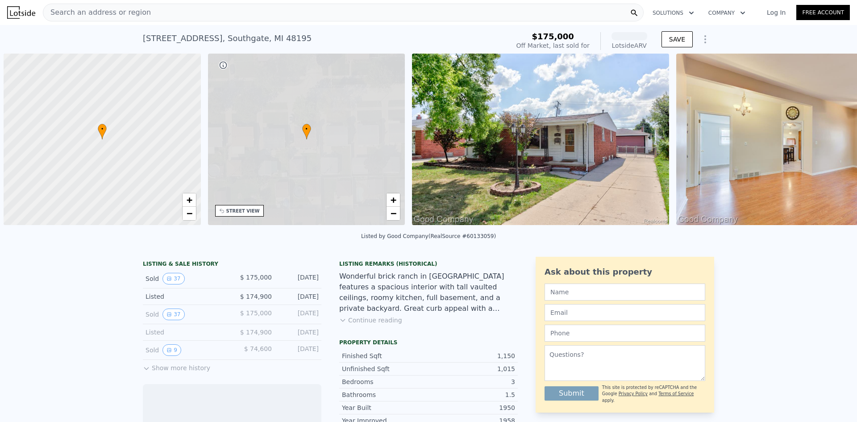
scroll to position [0, 4]
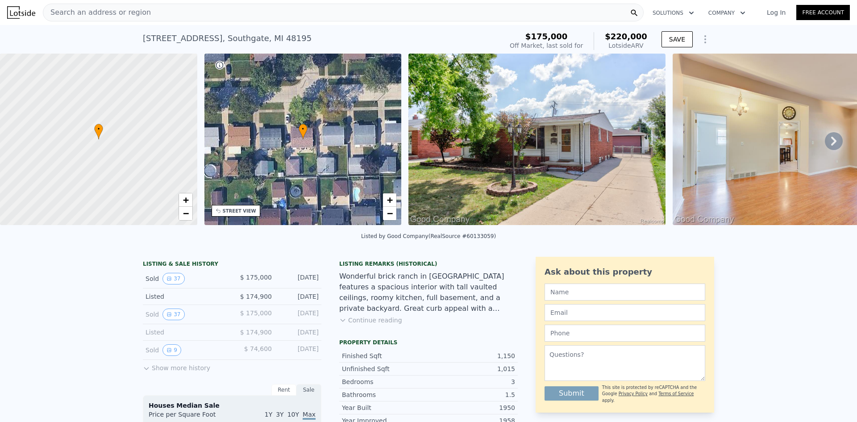
click at [608, 156] on img at bounding box center [537, 139] width 257 height 171
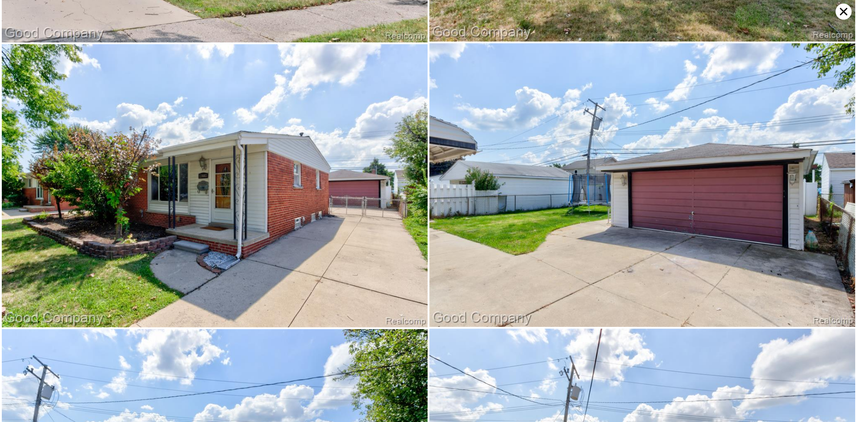
scroll to position [4244, 0]
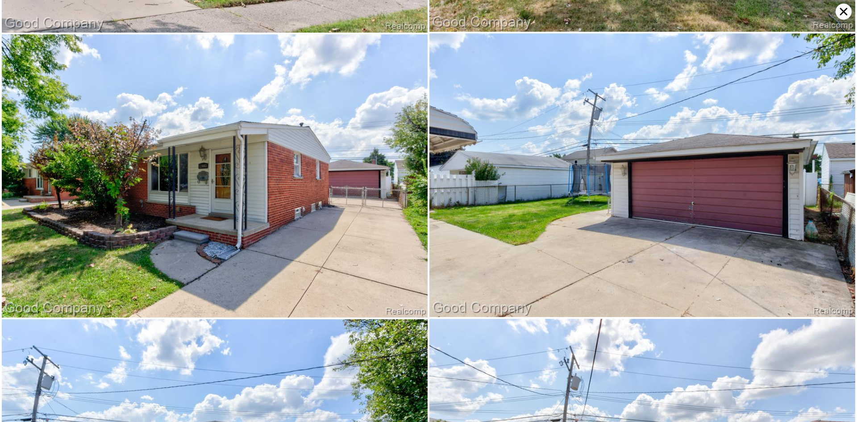
click at [844, 10] on icon at bounding box center [844, 12] width 16 height 16
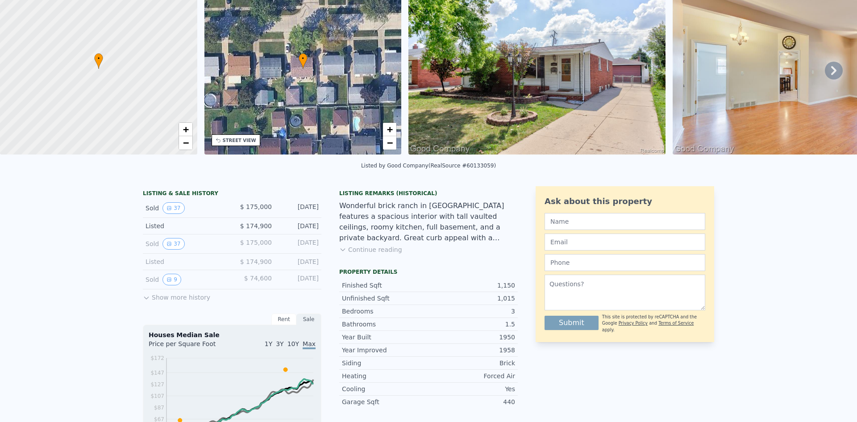
scroll to position [3, 0]
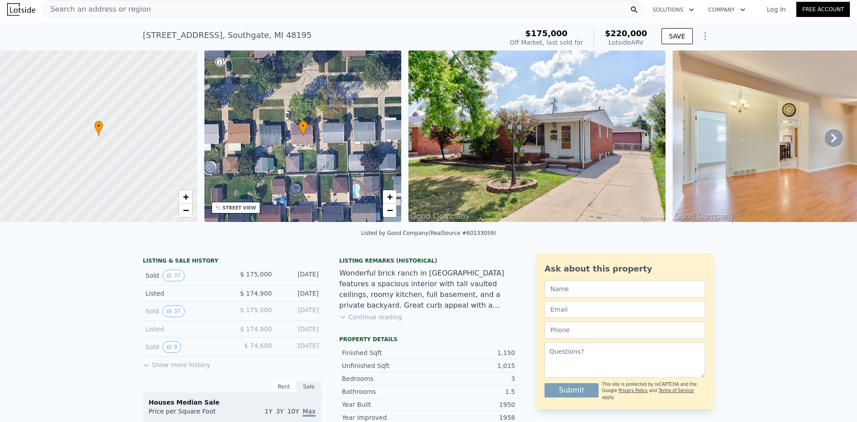
click at [829, 146] on icon at bounding box center [834, 138] width 18 height 18
click at [829, 143] on icon at bounding box center [834, 138] width 18 height 18
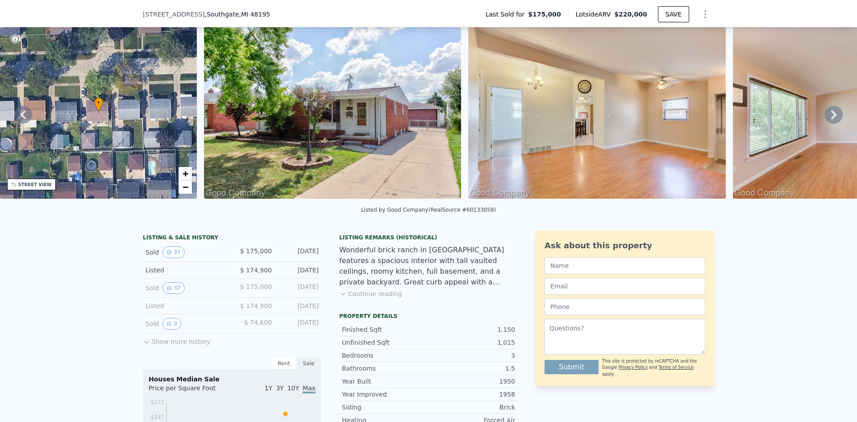
scroll to position [45, 0]
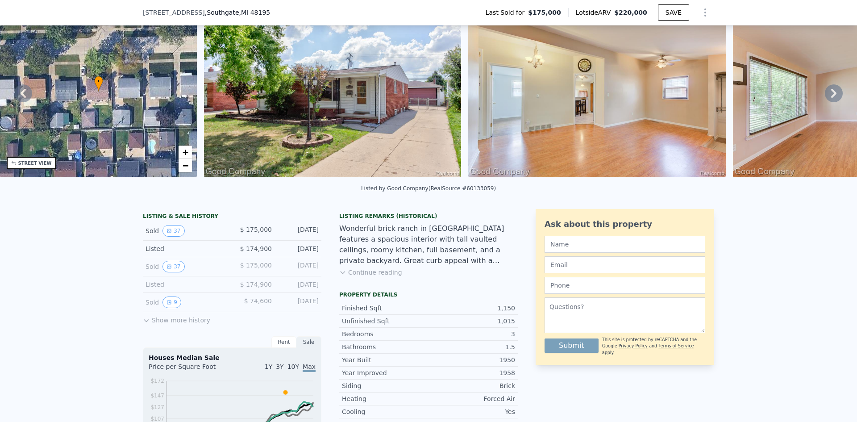
drag, startPoint x: 305, startPoint y: 253, endPoint x: 317, endPoint y: 259, distance: 13.4
click at [317, 257] on div "Listed $ 174,900 [DATE]" at bounding box center [232, 249] width 179 height 17
click at [285, 289] on div "[DATE]" at bounding box center [299, 284] width 40 height 9
drag, startPoint x: 270, startPoint y: 306, endPoint x: 242, endPoint y: 309, distance: 27.9
click at [242, 309] on div "Sold 9 $ 74,600 [DATE]" at bounding box center [232, 302] width 179 height 19
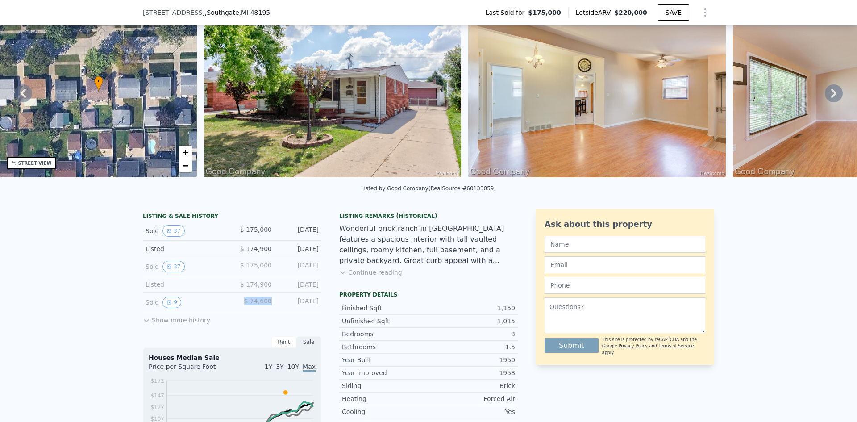
click at [237, 305] on div "$ 74,600" at bounding box center [252, 303] width 40 height 12
click at [253, 305] on span "$ 74,600" at bounding box center [258, 300] width 28 height 7
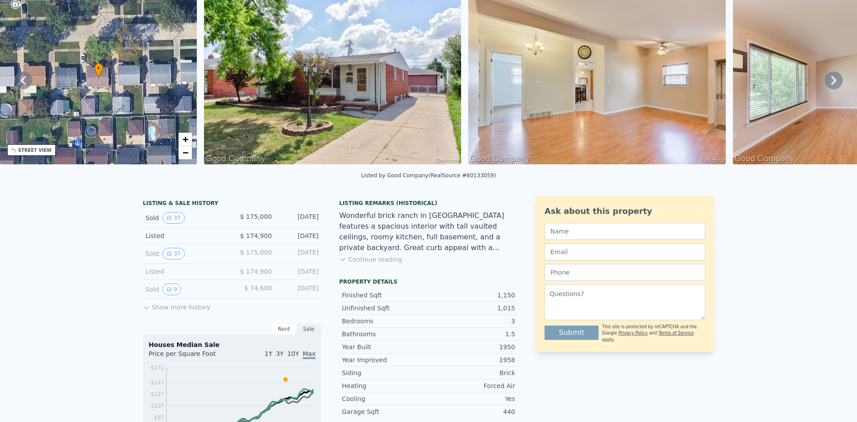
scroll to position [0, 0]
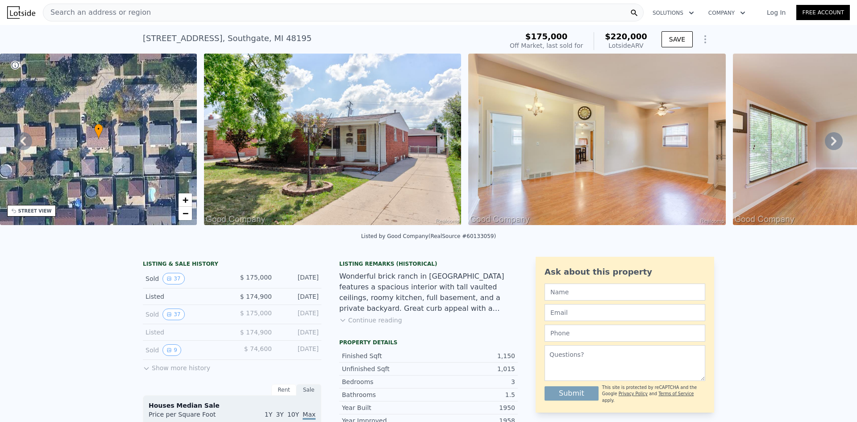
drag, startPoint x: 431, startPoint y: 8, endPoint x: 287, endPoint y: 11, distance: 144.3
click at [287, 11] on div "Search an address or region" at bounding box center [343, 13] width 601 height 18
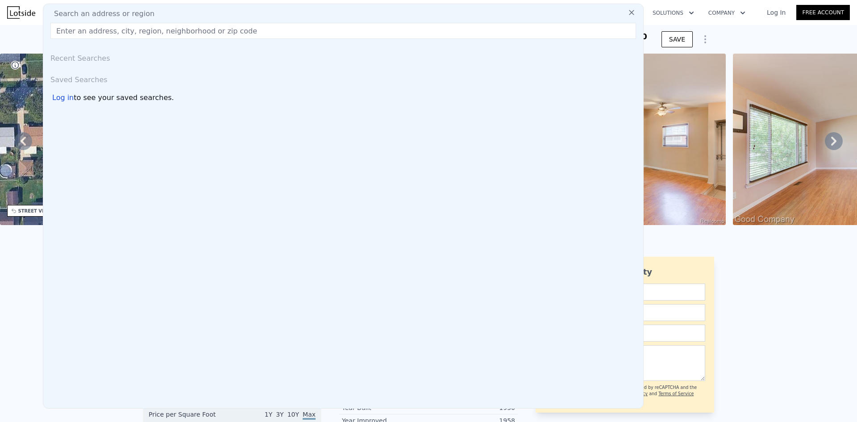
click at [266, 7] on div "Search an address or region Recent Searches Saved Searches Log in to see your s…" at bounding box center [343, 206] width 601 height 405
click at [243, 34] on input "text" at bounding box center [343, 31] width 586 height 16
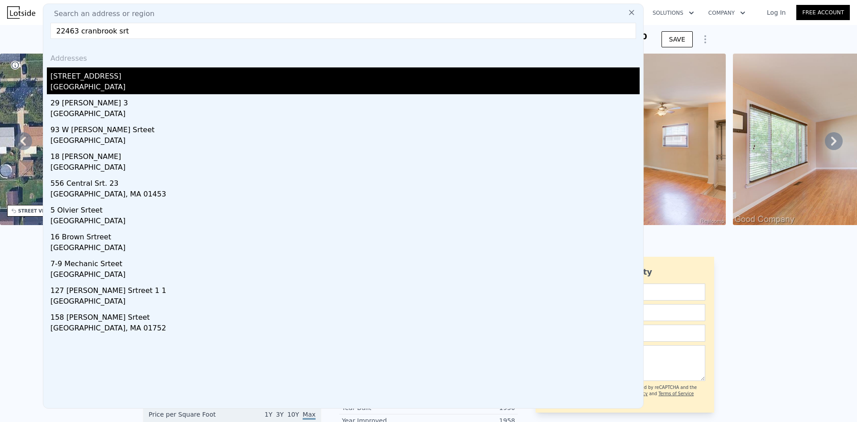
type input "22463 cranbrook srt"
click at [178, 73] on div "[STREET_ADDRESS]" at bounding box center [345, 74] width 590 height 14
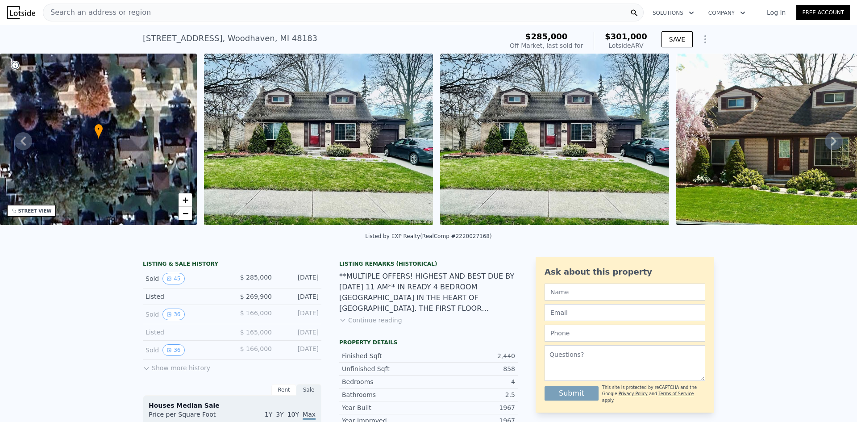
click at [825, 146] on icon at bounding box center [834, 141] width 18 height 18
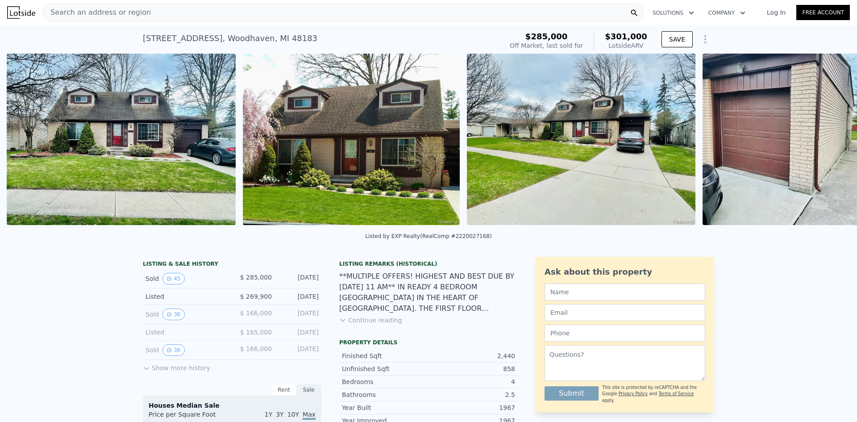
scroll to position [0, 645]
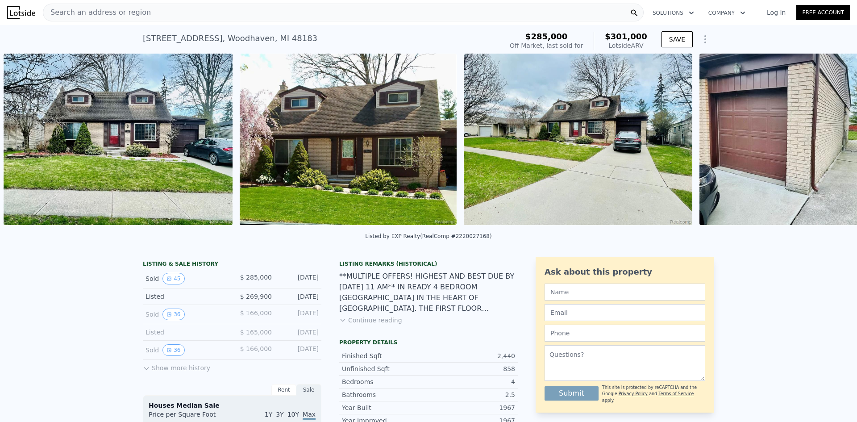
click at [661, 145] on img at bounding box center [578, 139] width 229 height 171
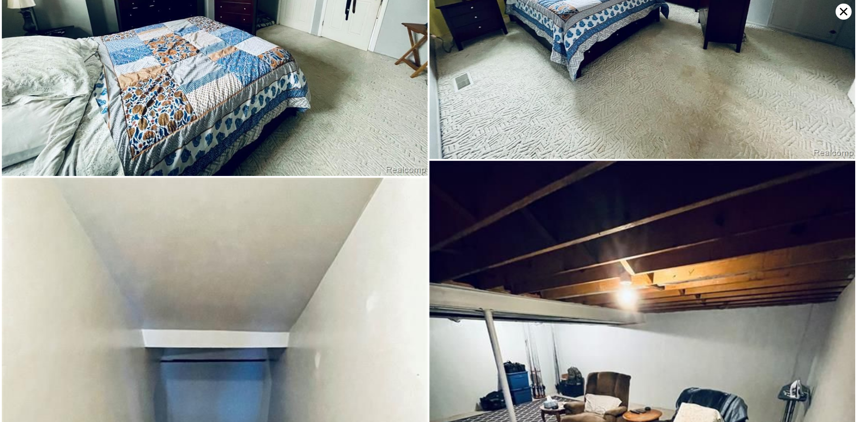
scroll to position [5032, 0]
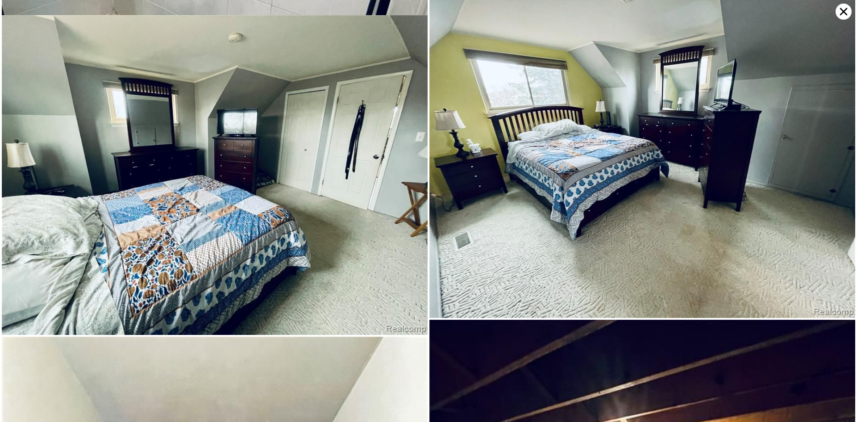
click at [683, 186] on img at bounding box center [643, 158] width 426 height 320
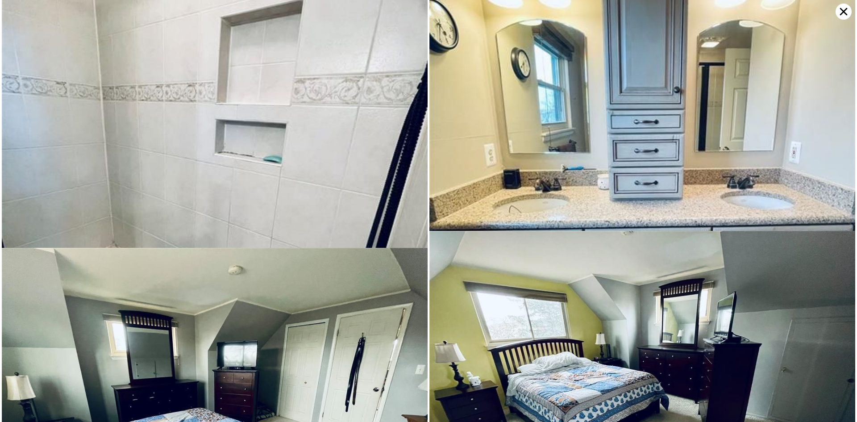
scroll to position [4688, 0]
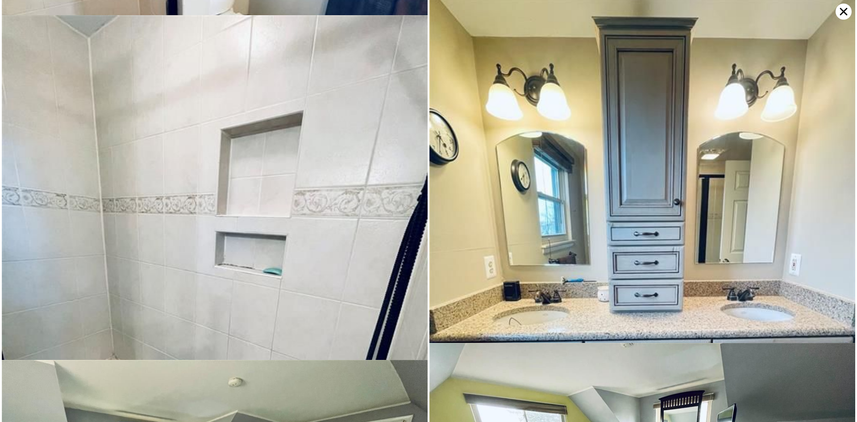
click at [839, 13] on icon at bounding box center [844, 12] width 16 height 16
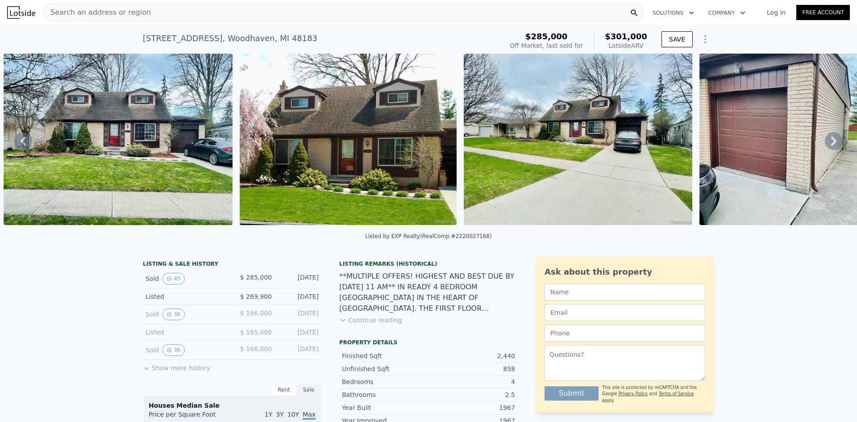
click at [242, 13] on div "Search an address or region" at bounding box center [343, 13] width 601 height 18
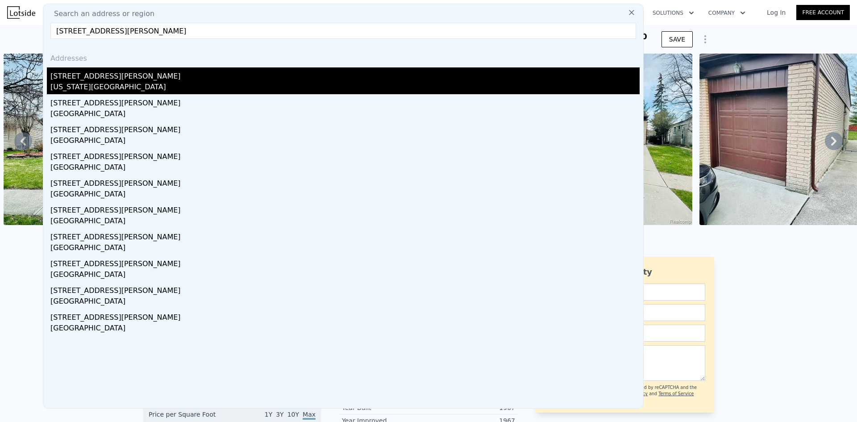
type input "[STREET_ADDRESS][PERSON_NAME]"
click at [150, 80] on div "[STREET_ADDRESS][PERSON_NAME]" at bounding box center [345, 74] width 590 height 14
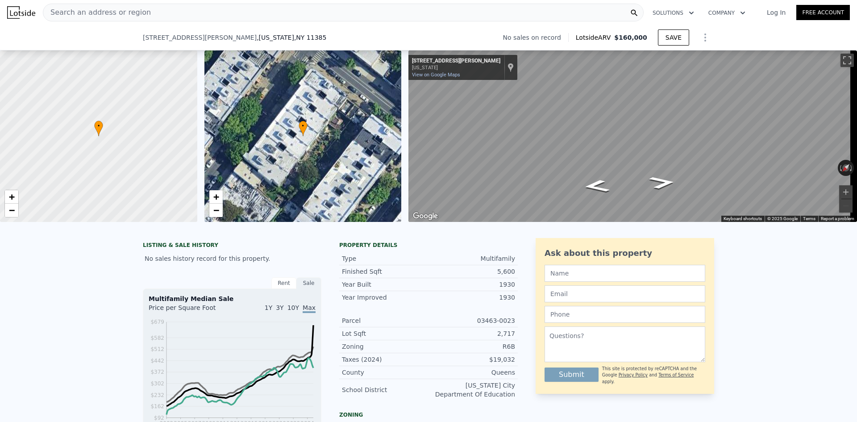
scroll to position [131, 0]
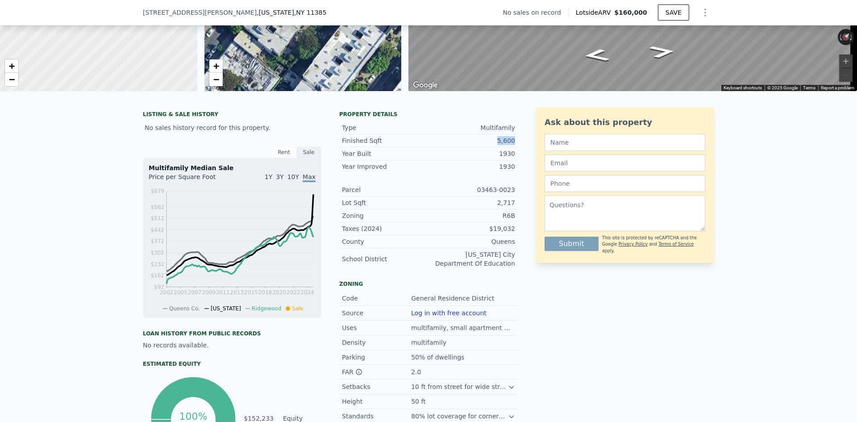
drag, startPoint x: 497, startPoint y: 147, endPoint x: 514, endPoint y: 148, distance: 17.9
click at [514, 147] on div "Finished Sqft 5,600" at bounding box center [428, 140] width 179 height 13
click at [512, 146] on div "Finished Sqft 5,600" at bounding box center [428, 140] width 179 height 13
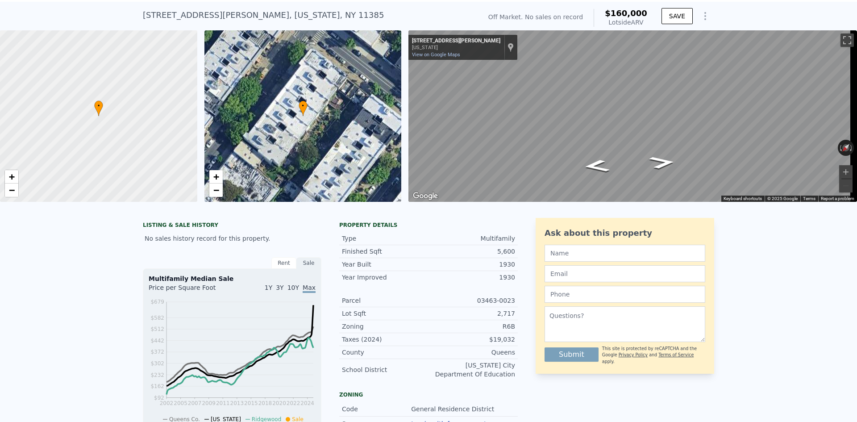
scroll to position [3, 0]
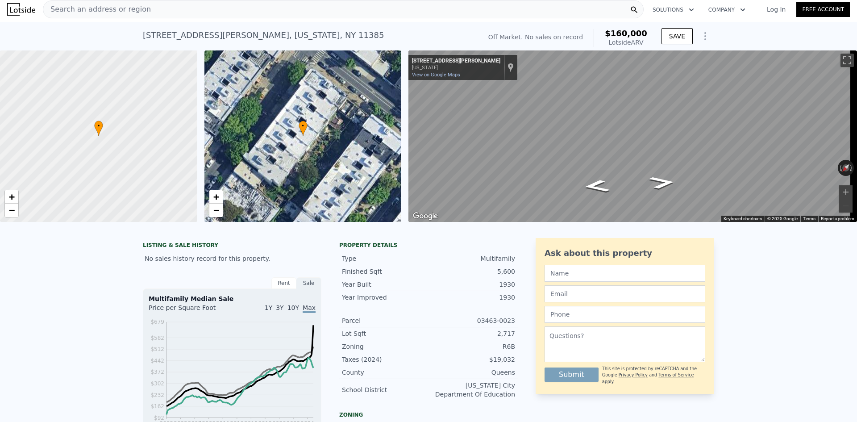
click at [151, 9] on div "Search an address or region" at bounding box center [343, 9] width 601 height 18
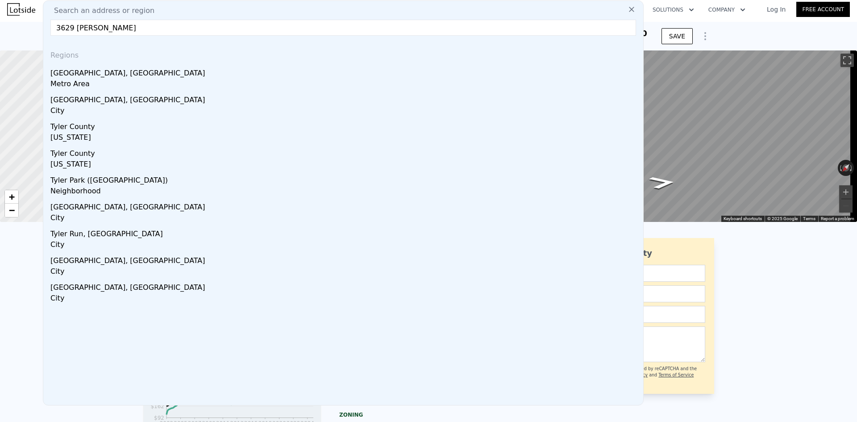
click at [75, 27] on input "3629 [PERSON_NAME]" at bounding box center [343, 28] width 586 height 16
click at [123, 27] on input "3642 [PERSON_NAME]" at bounding box center [343, 28] width 586 height 16
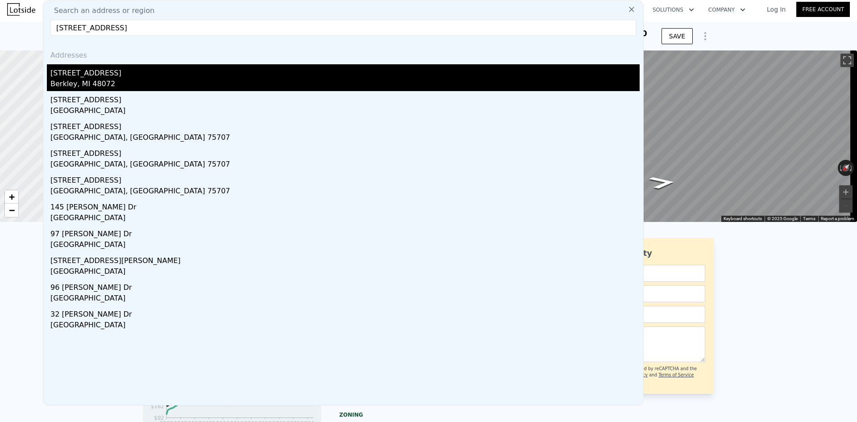
type input "[STREET_ADDRESS]"
click at [239, 75] on div "[STREET_ADDRESS]" at bounding box center [345, 71] width 590 height 14
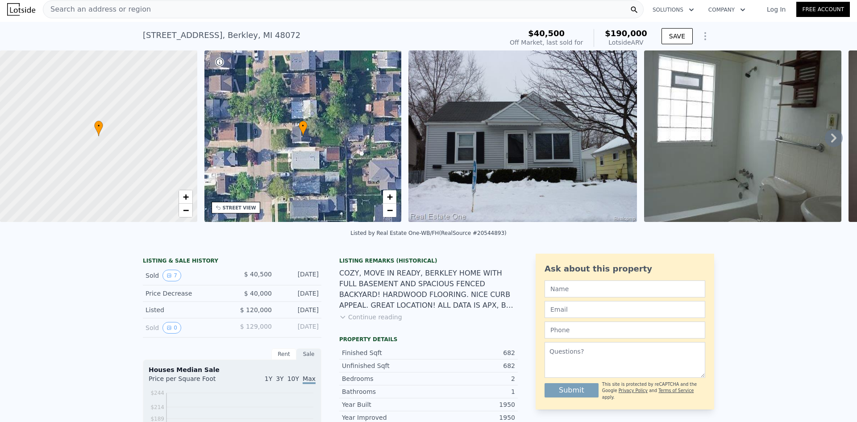
click at [579, 168] on img at bounding box center [523, 135] width 229 height 171
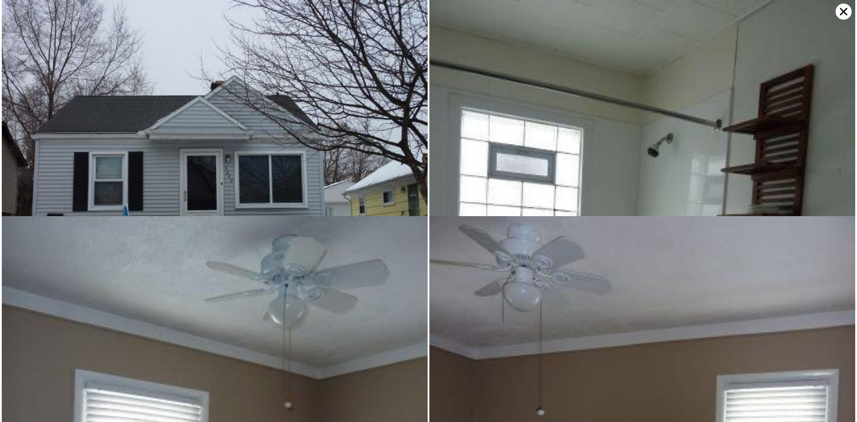
click at [847, 12] on icon at bounding box center [844, 12] width 16 height 16
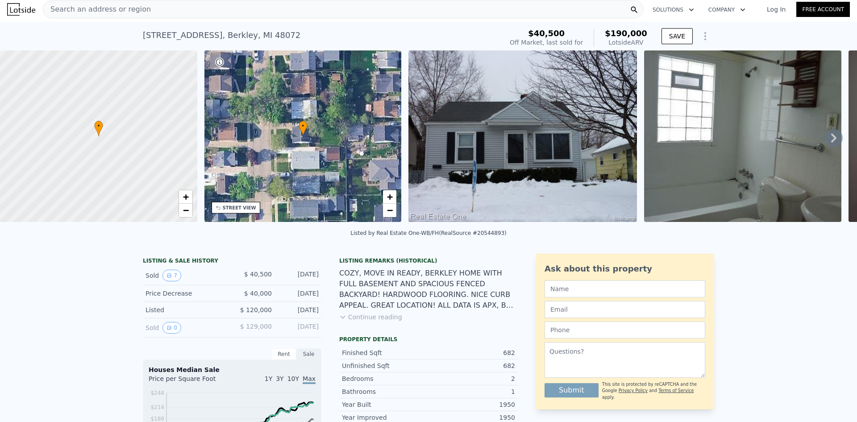
click at [819, 138] on div "• + − • + − STREET VIEW ← Move left → Move right ↑ Move up ↓ Move down + Zoom i…" at bounding box center [428, 137] width 857 height 175
click at [832, 137] on icon at bounding box center [834, 138] width 5 height 9
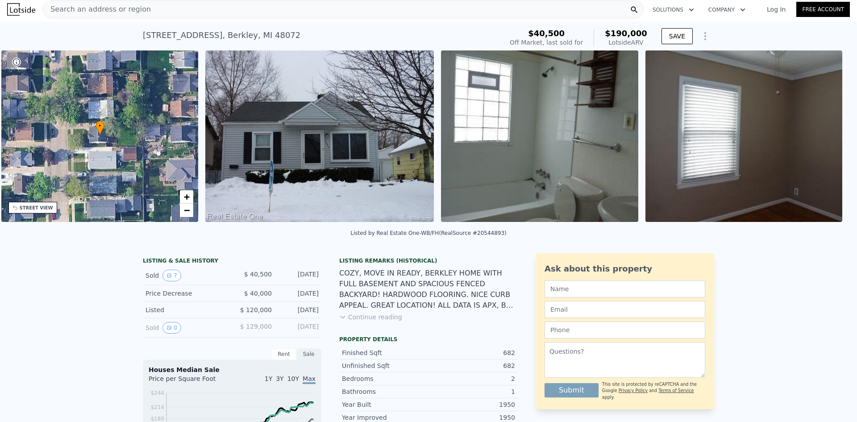
scroll to position [0, 208]
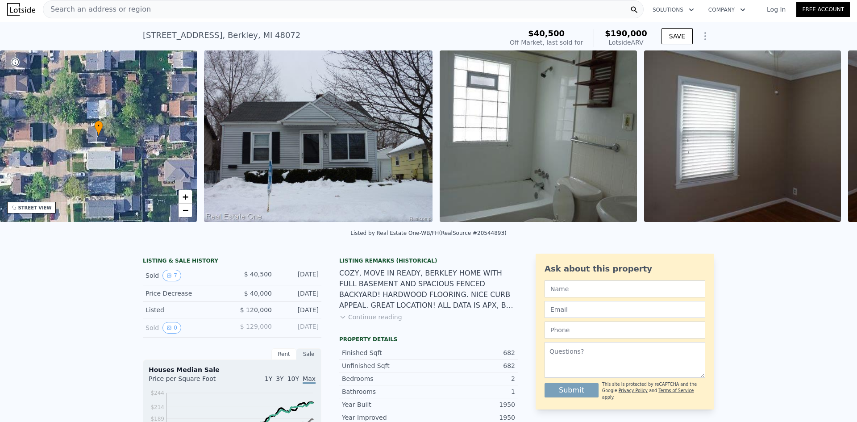
click at [545, 134] on img at bounding box center [538, 135] width 197 height 171
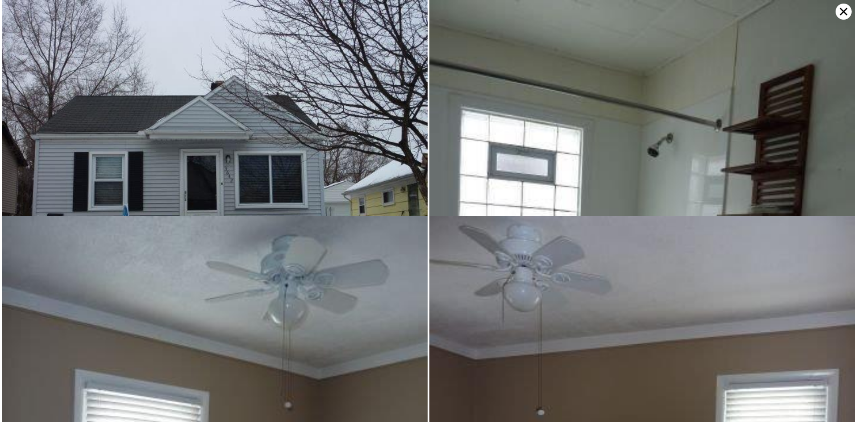
click at [842, 16] on icon at bounding box center [844, 12] width 16 height 16
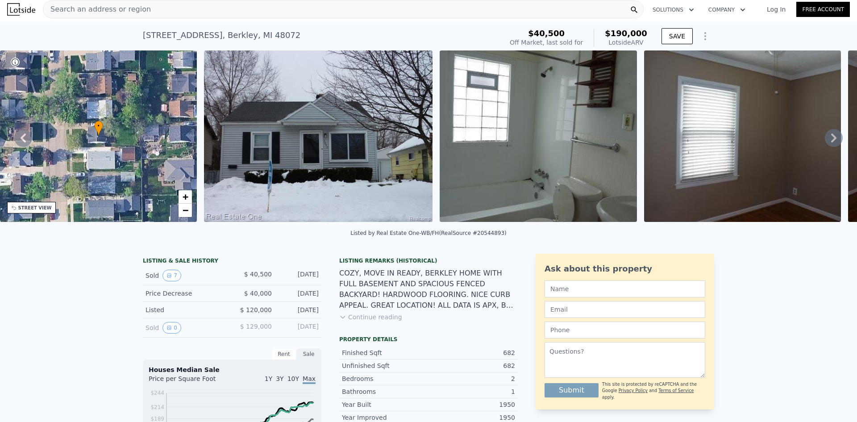
click at [828, 143] on icon at bounding box center [834, 138] width 18 height 18
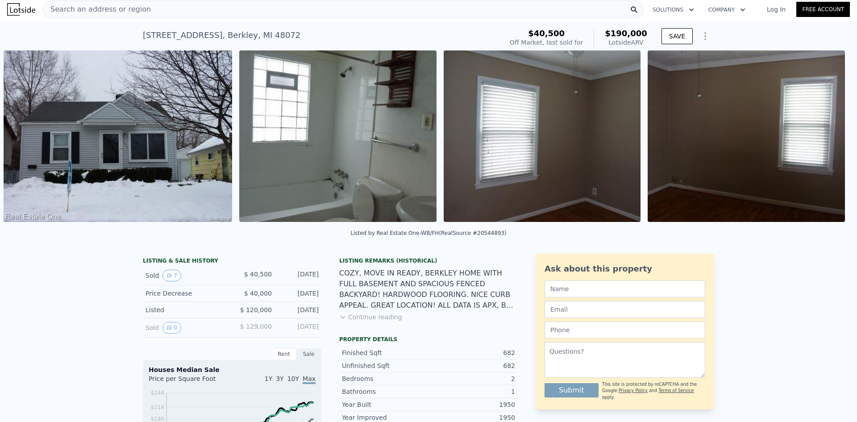
click at [824, 143] on div "• + − • + − STREET VIEW ← Move left → Move right ↑ Move up ↓ Move down + Zoom i…" at bounding box center [428, 137] width 857 height 175
click at [825, 137] on icon at bounding box center [834, 138] width 18 height 18
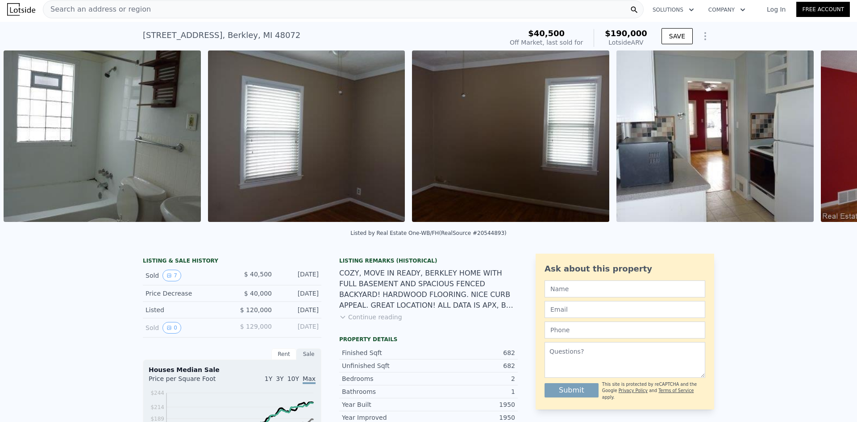
click at [825, 137] on div "• + − • + − STREET VIEW ← Move left → Move right ↑ Move up ↓ Move down + Zoom i…" at bounding box center [428, 137] width 857 height 175
click at [832, 137] on icon at bounding box center [834, 138] width 5 height 9
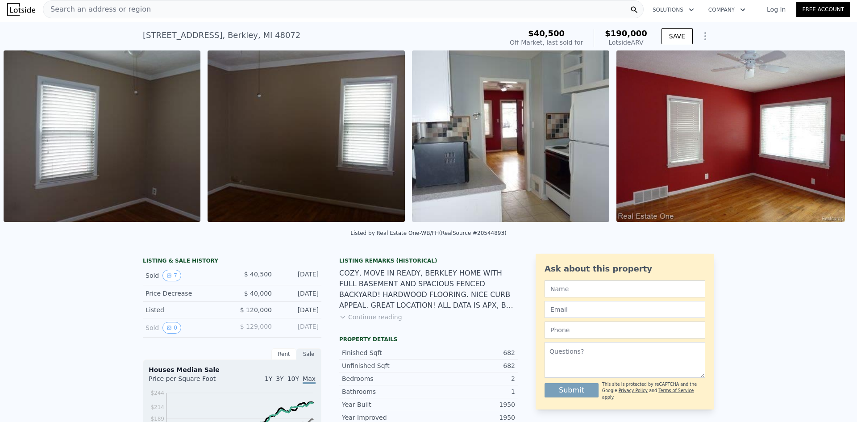
click at [825, 137] on div "• + − • + − STREET VIEW ← Move left → Move right ↑ Move up ↓ Move down + Zoom i…" at bounding box center [428, 137] width 857 height 175
click at [832, 137] on icon at bounding box center [834, 138] width 5 height 9
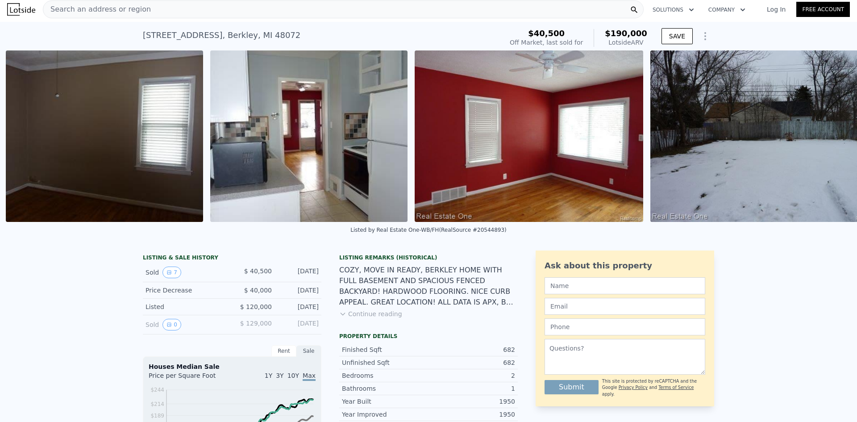
scroll to position [0, 1051]
click at [25, 140] on icon at bounding box center [23, 136] width 18 height 18
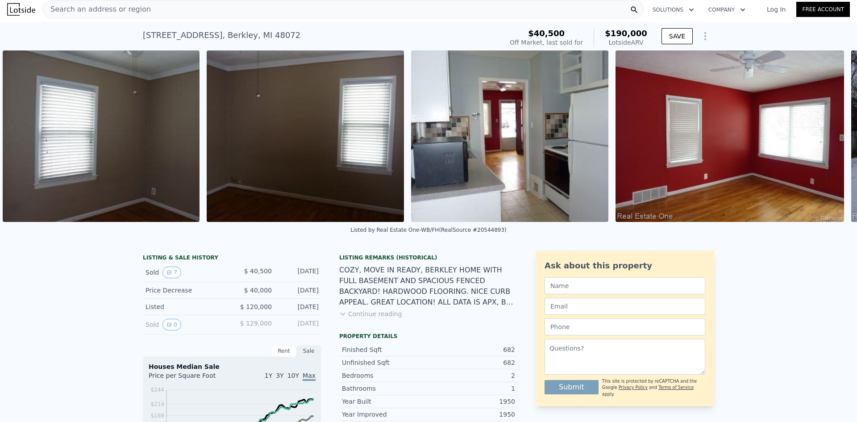
scroll to position [0, 849]
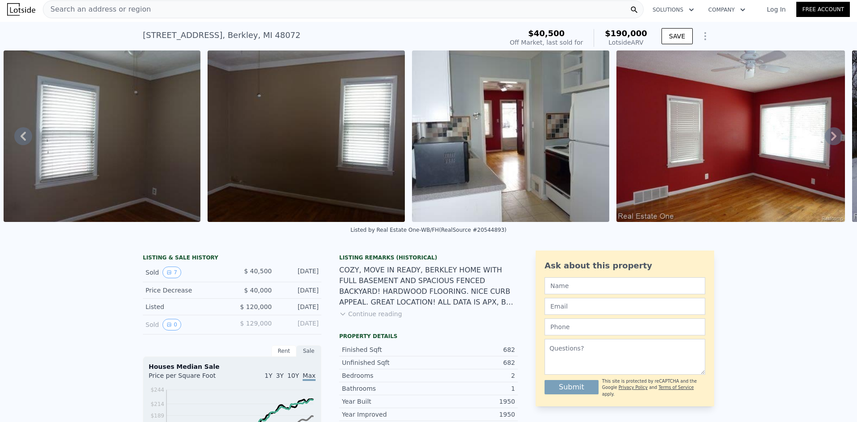
click at [831, 142] on icon at bounding box center [834, 136] width 18 height 18
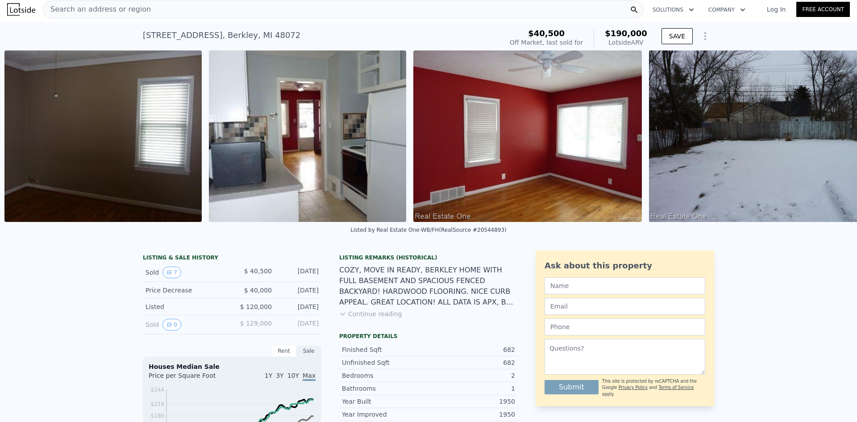
scroll to position [0, 1053]
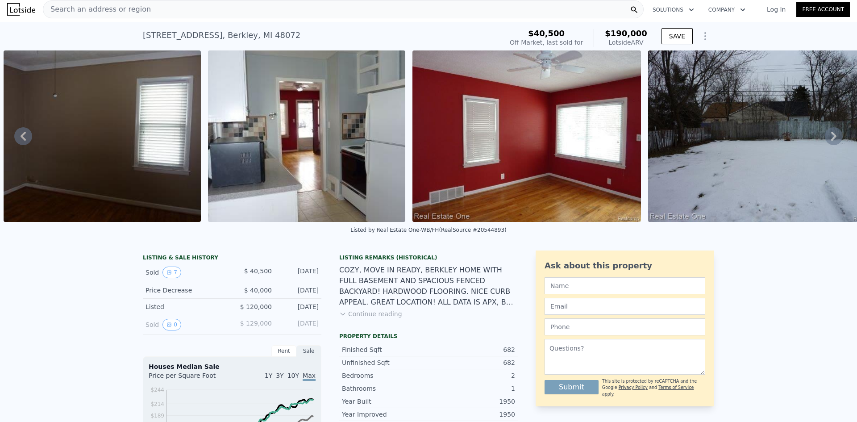
click at [22, 136] on icon at bounding box center [23, 136] width 18 height 18
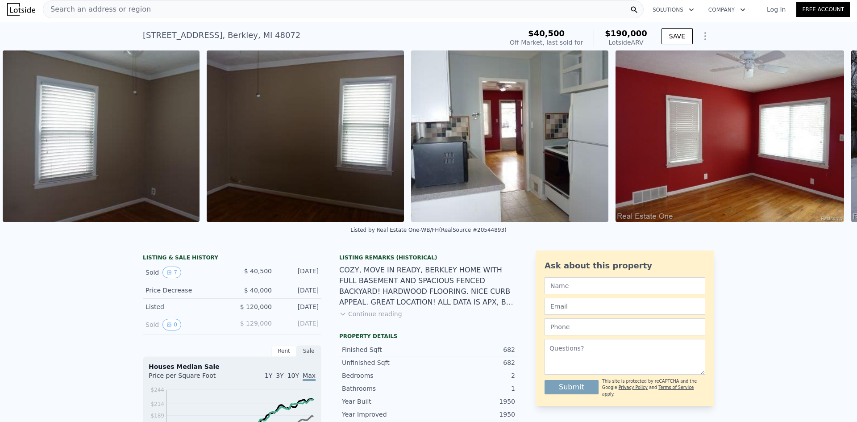
scroll to position [0, 849]
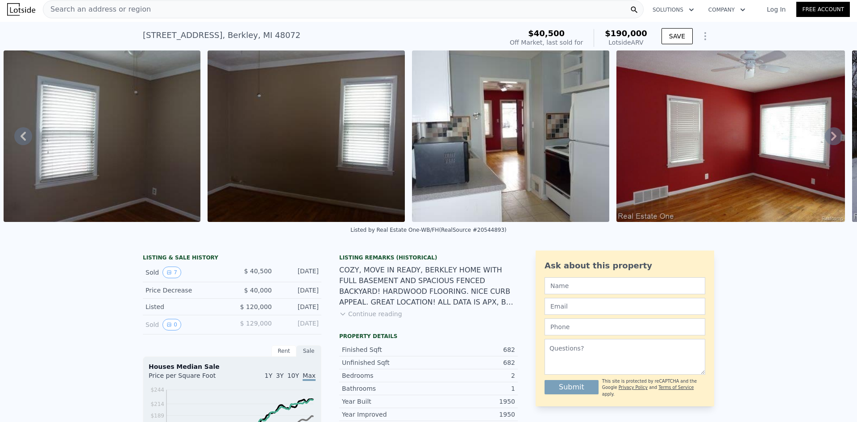
type input "3"
type input "4"
type input "1.5"
type input "3"
type input "1761"
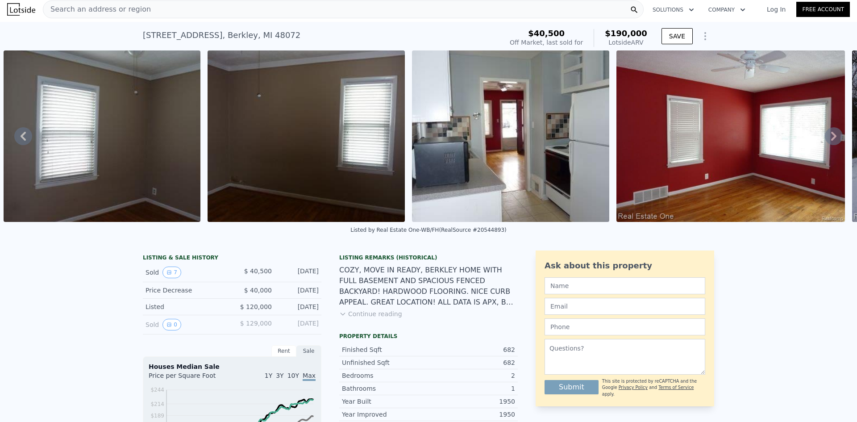
type input "3319"
type input "6969.6"
type input "11761.2"
type input "$ 301,000"
type input "4"
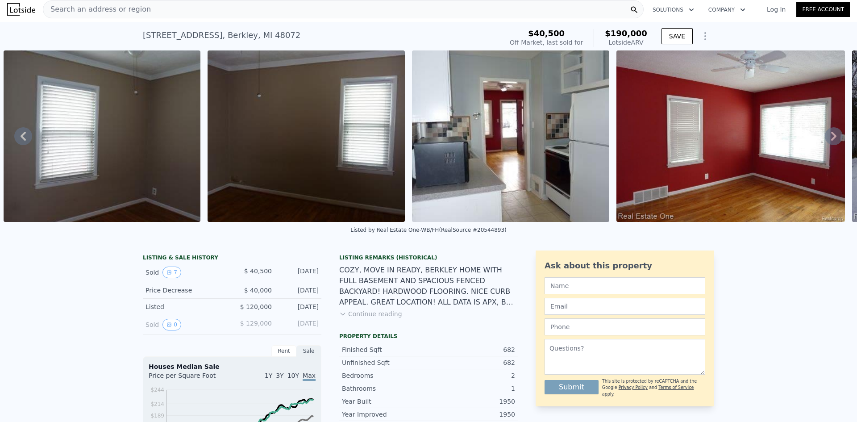
type input "-$ 20,485"
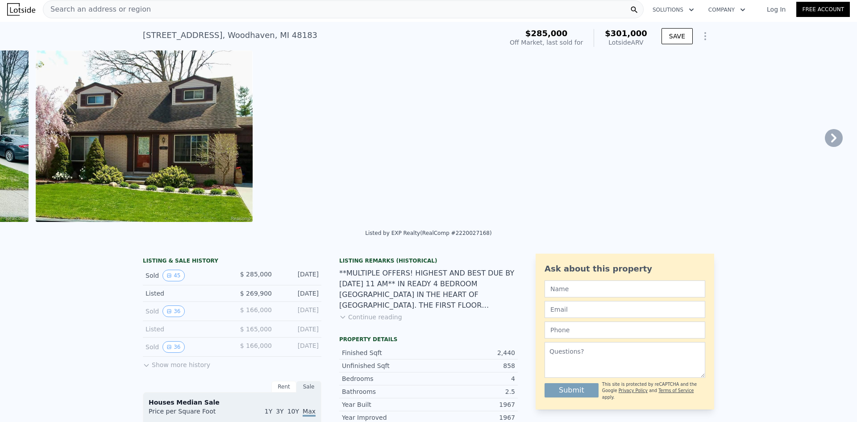
scroll to position [0, 4]
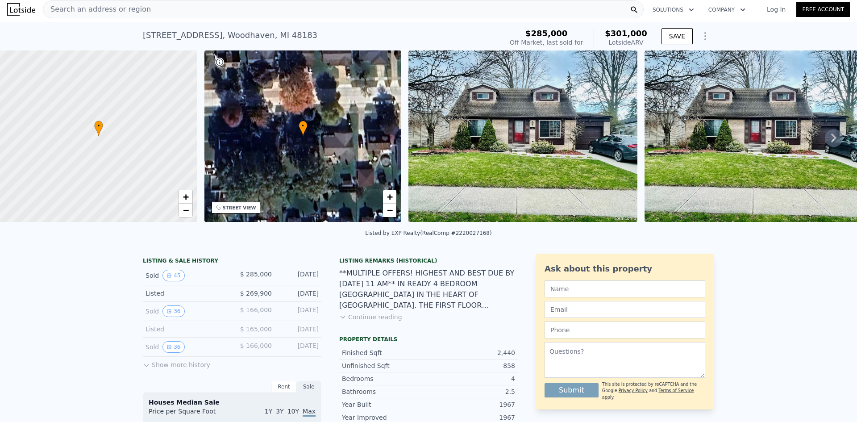
click at [825, 137] on icon at bounding box center [834, 138] width 18 height 18
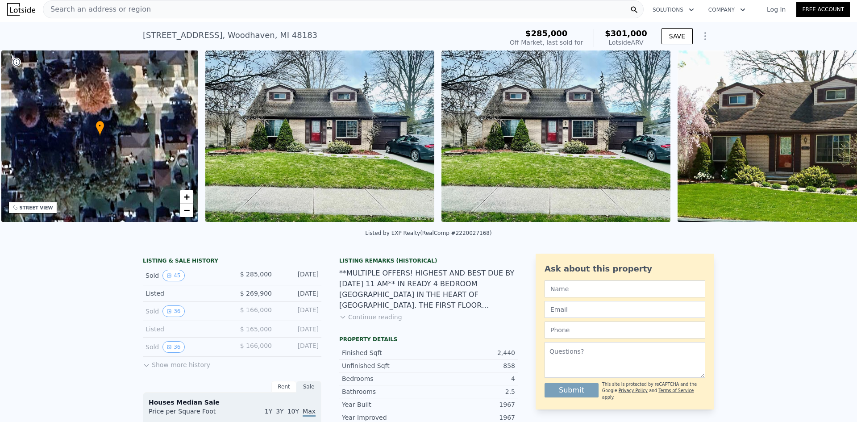
scroll to position [0, 208]
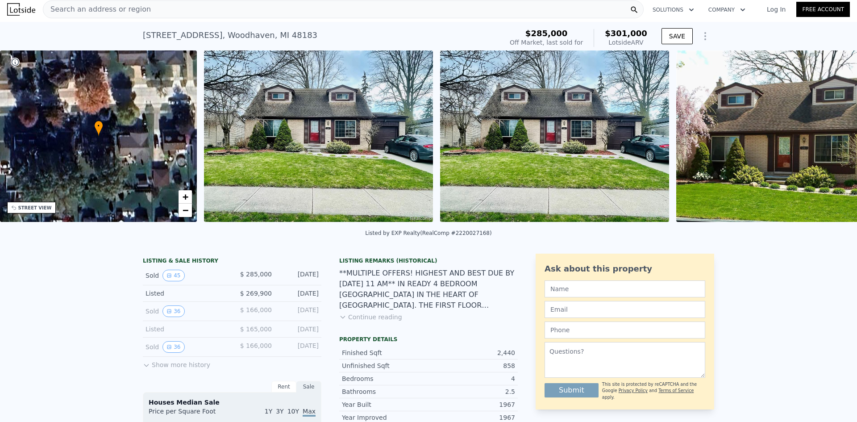
click at [825, 137] on img at bounding box center [785, 135] width 217 height 171
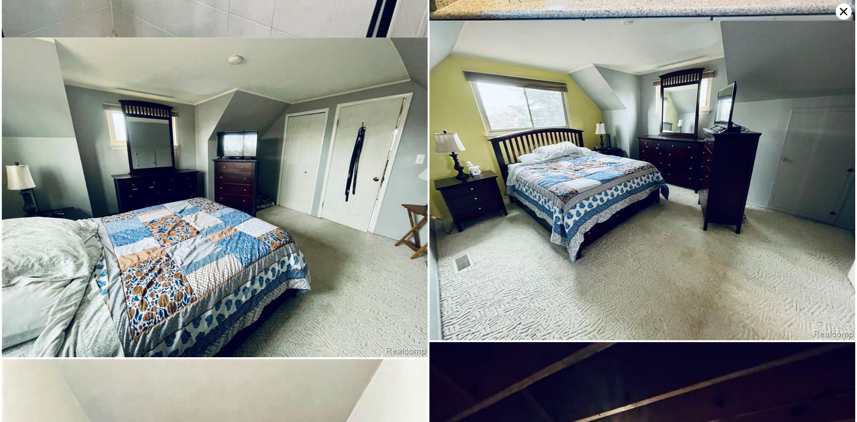
scroll to position [5015, 0]
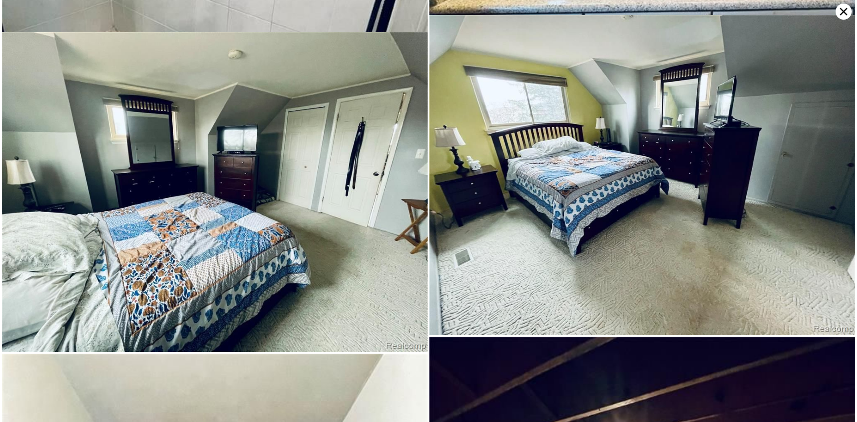
click at [841, 15] on icon at bounding box center [845, 12] width 8 height 8
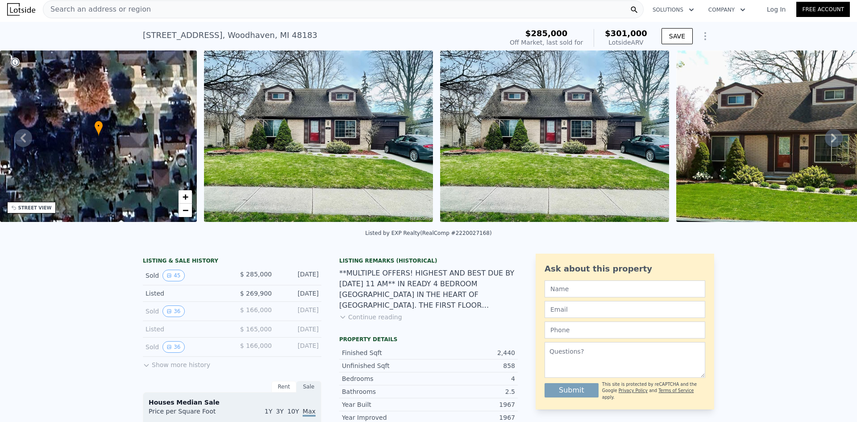
click at [212, 11] on div "Search an address or region" at bounding box center [343, 9] width 601 height 18
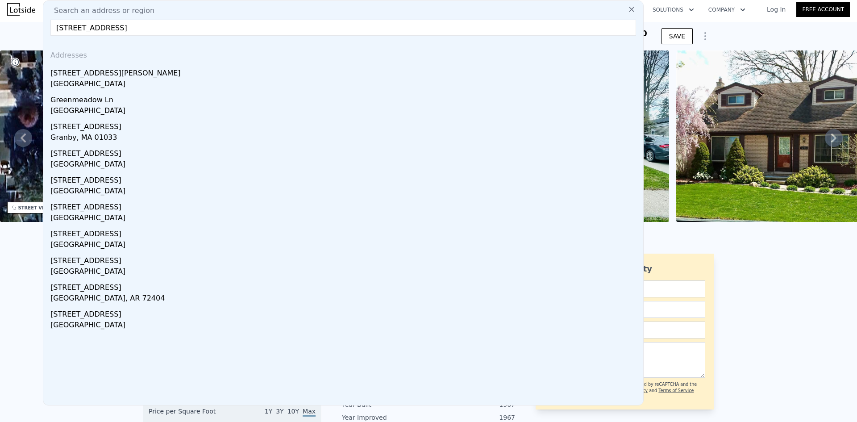
click at [119, 27] on input "[STREET_ADDRESS]" at bounding box center [343, 28] width 586 height 16
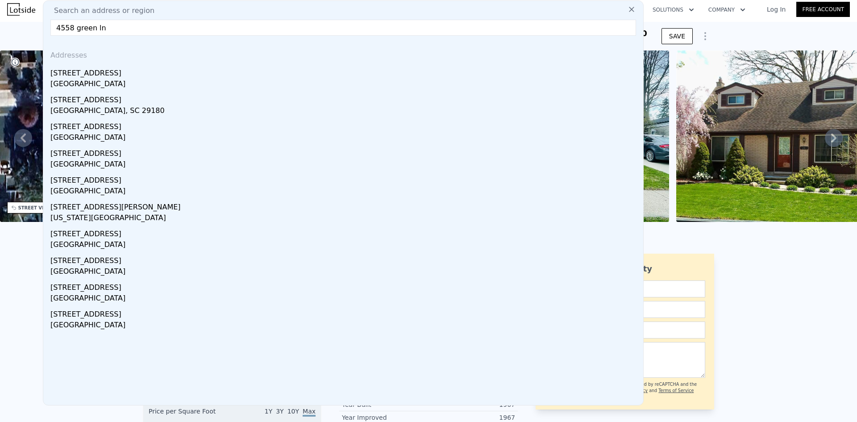
click at [138, 29] on input "4558 green ln" at bounding box center [343, 28] width 586 height 16
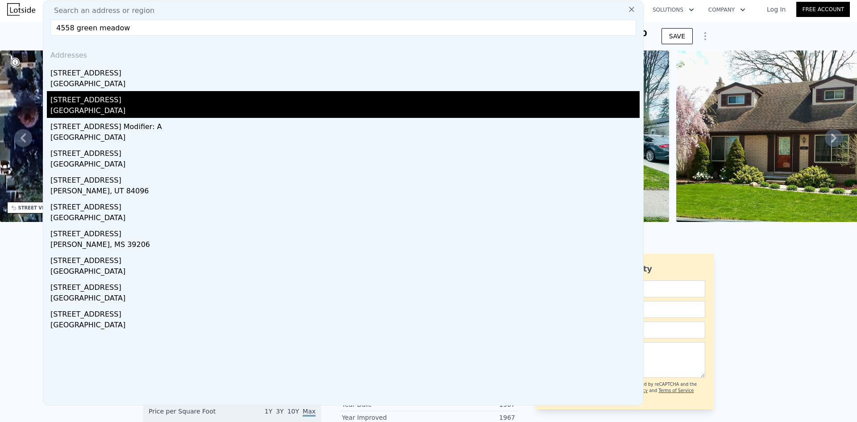
type input "4558 green meadow"
click at [173, 106] on div "[GEOGRAPHIC_DATA]" at bounding box center [345, 111] width 590 height 13
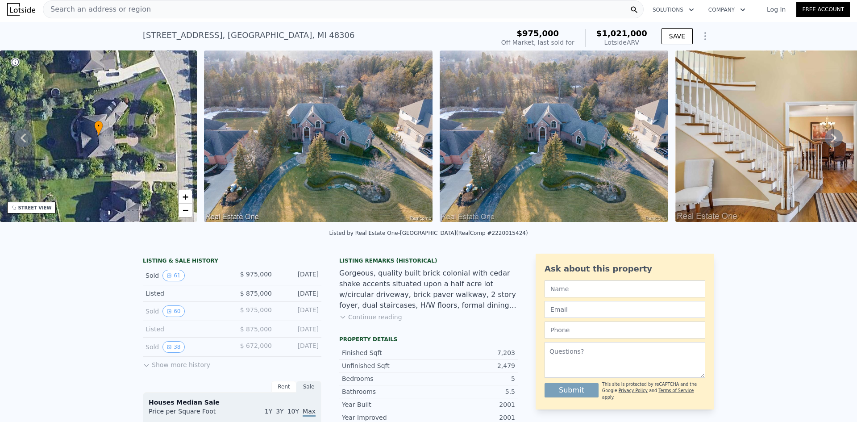
drag, startPoint x: 778, startPoint y: 249, endPoint x: 757, endPoint y: 215, distance: 39.9
click at [778, 247] on div "Listed by Real Estate One-[GEOGRAPHIC_DATA] (RealComp #2220015424)" at bounding box center [428, 235] width 857 height 21
click at [591, 108] on img at bounding box center [554, 135] width 229 height 171
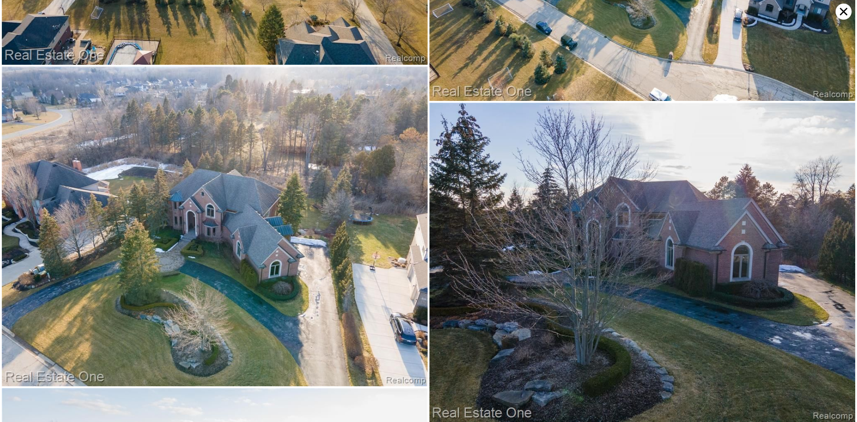
scroll to position [8073, 0]
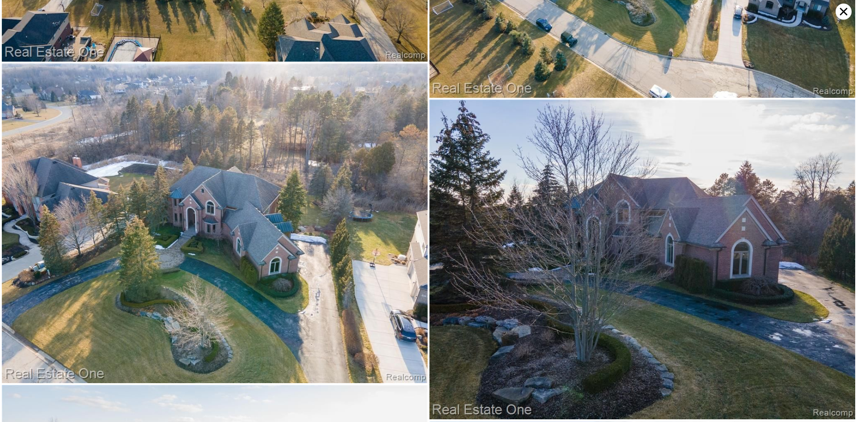
click at [846, 7] on icon at bounding box center [844, 12] width 16 height 16
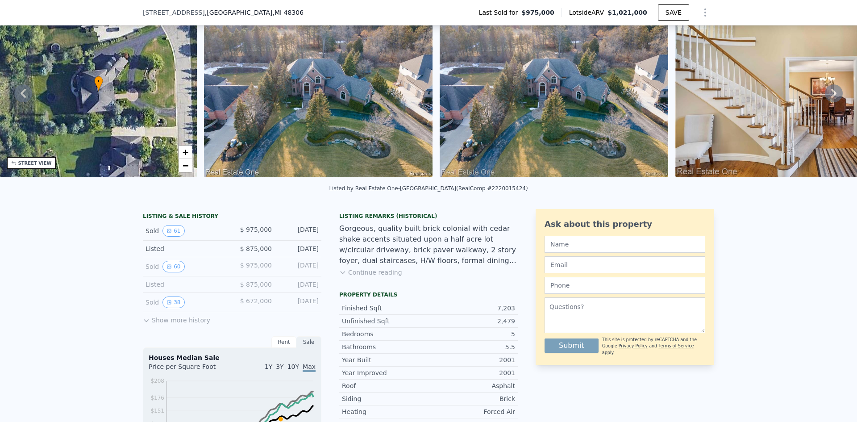
scroll to position [89, 0]
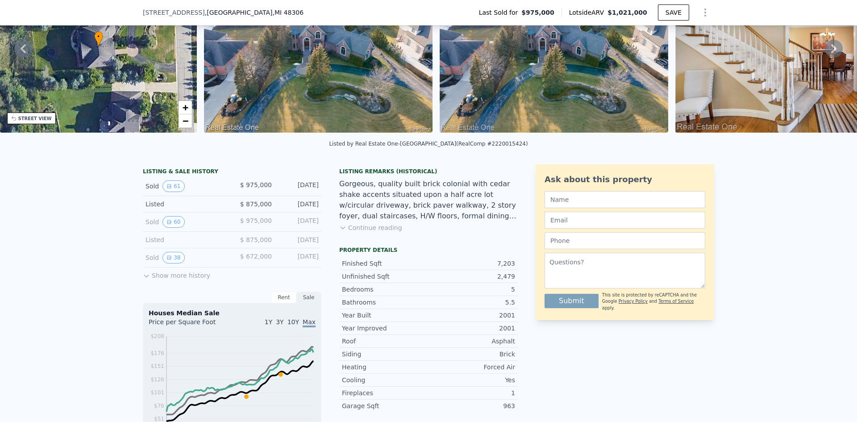
click at [151, 279] on button "Show more history" at bounding box center [176, 274] width 67 height 13
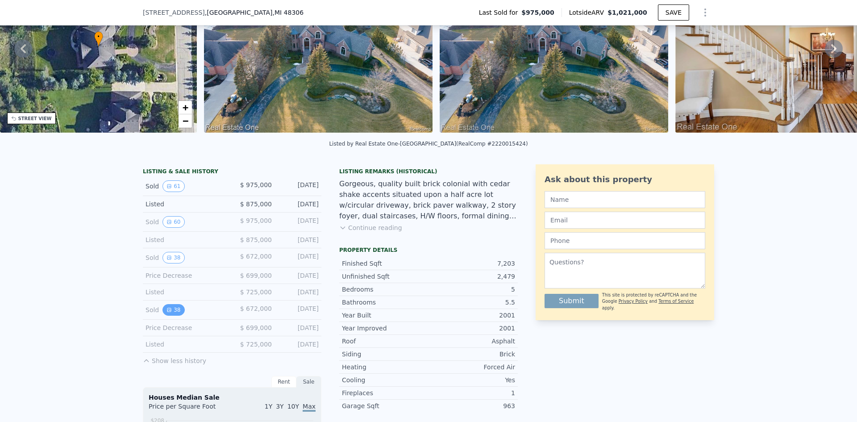
click at [168, 315] on button "38" at bounding box center [174, 310] width 22 height 12
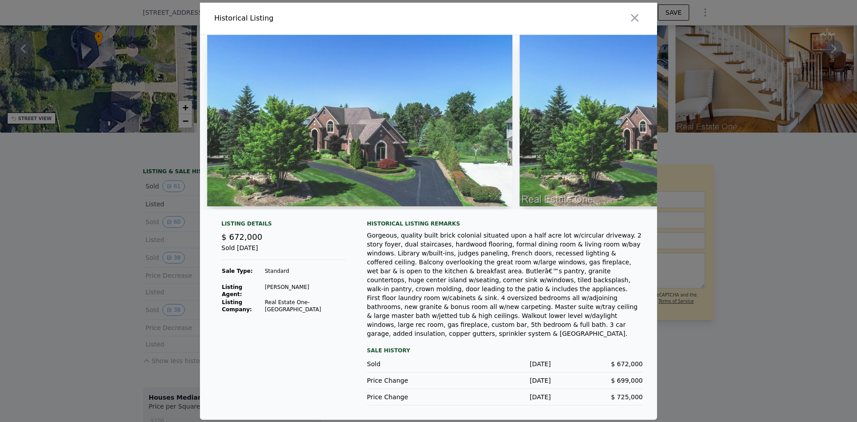
click at [560, 106] on img at bounding box center [672, 120] width 305 height 171
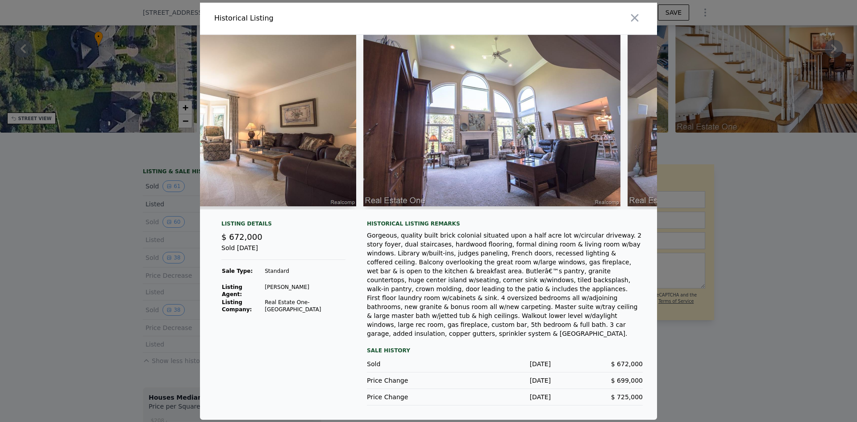
scroll to position [0, 2208]
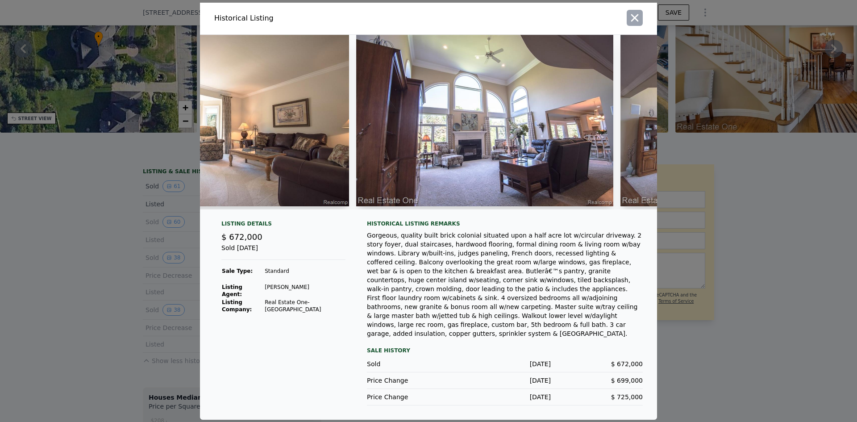
click at [633, 24] on icon "button" at bounding box center [635, 18] width 13 height 13
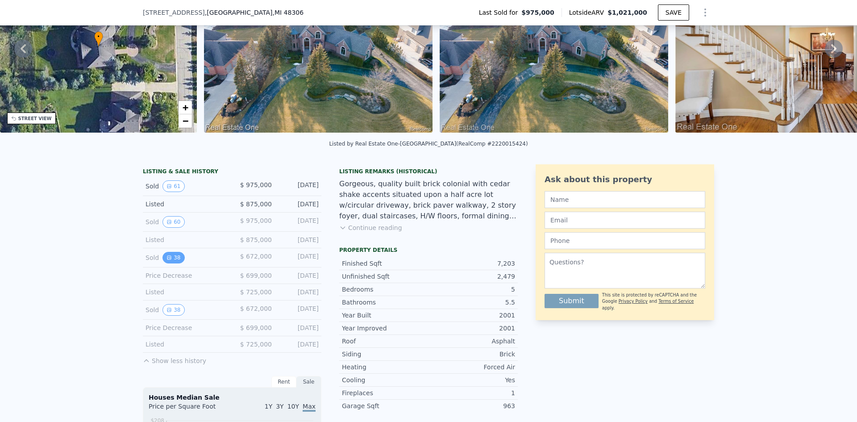
click at [169, 263] on button "38" at bounding box center [174, 258] width 22 height 12
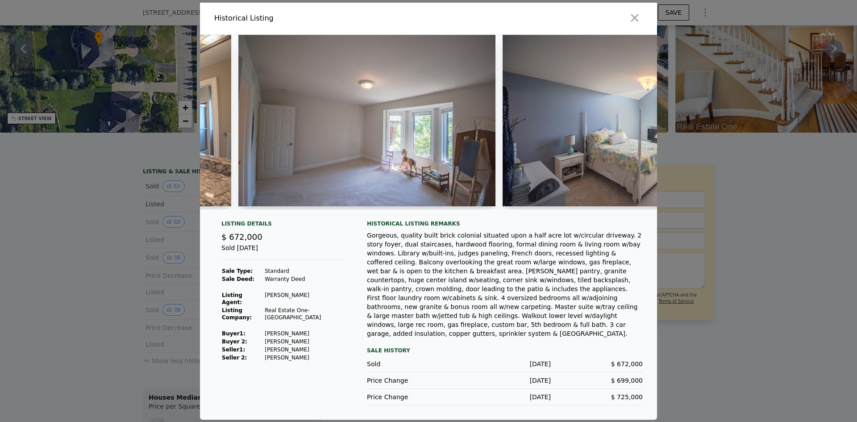
scroll to position [0, 5235]
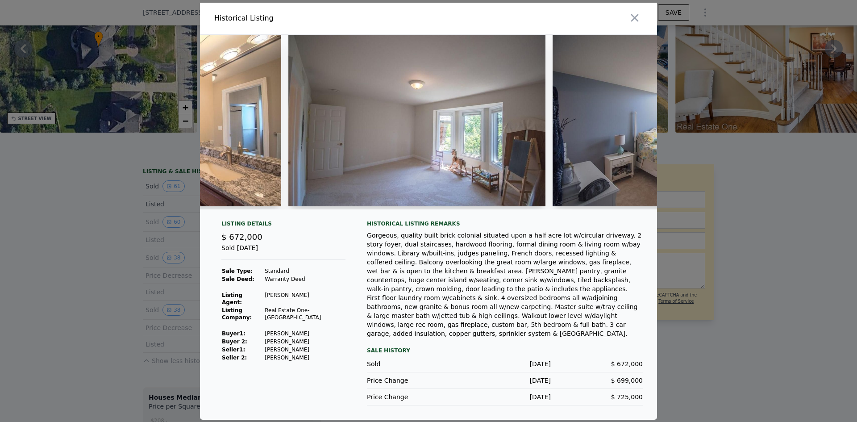
click at [500, 175] on img at bounding box center [417, 120] width 257 height 171
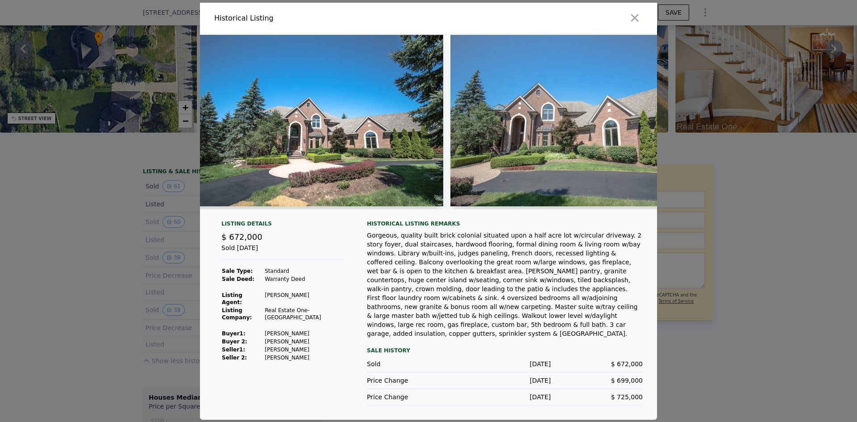
scroll to position [0, 8942]
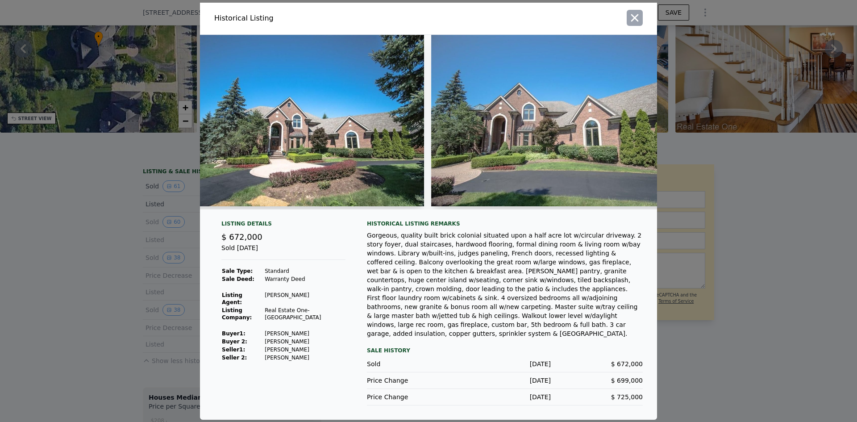
click at [639, 24] on icon "button" at bounding box center [635, 18] width 13 height 13
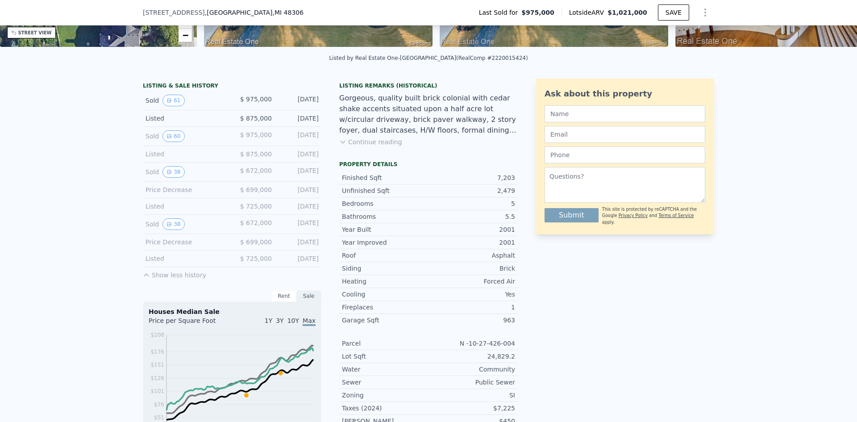
scroll to position [179, 0]
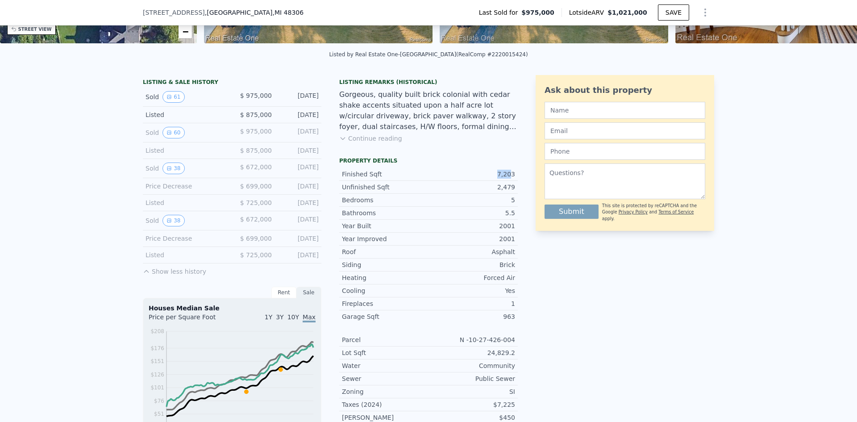
drag, startPoint x: 505, startPoint y: 182, endPoint x: 488, endPoint y: 182, distance: 16.5
click at [488, 179] on div "7,203" at bounding box center [472, 174] width 87 height 9
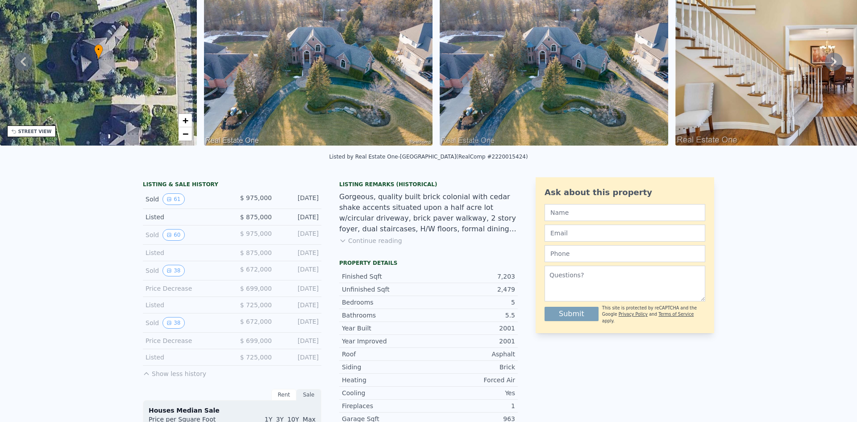
scroll to position [3, 0]
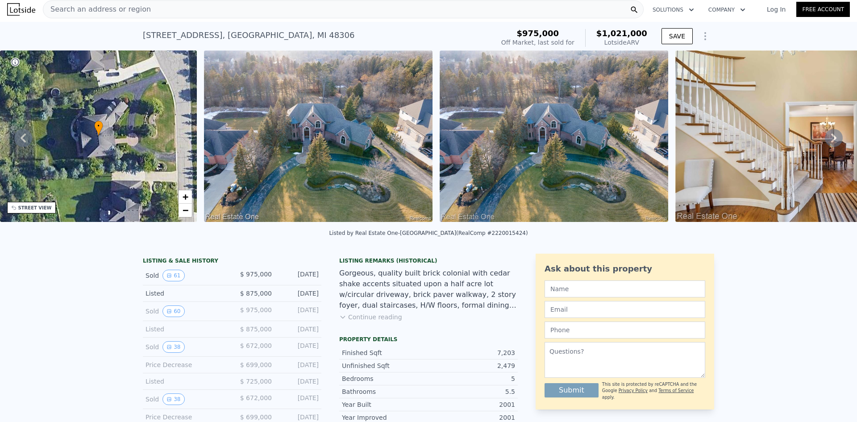
click at [535, 38] on span "$975,000" at bounding box center [538, 33] width 42 height 9
click at [270, 45] on div "[STREET_ADDRESS] Sold [DATE] for $975k (~ARV $1.021m )" at bounding box center [317, 37] width 348 height 25
click at [272, 37] on div "[STREET_ADDRESS]" at bounding box center [249, 35] width 212 height 13
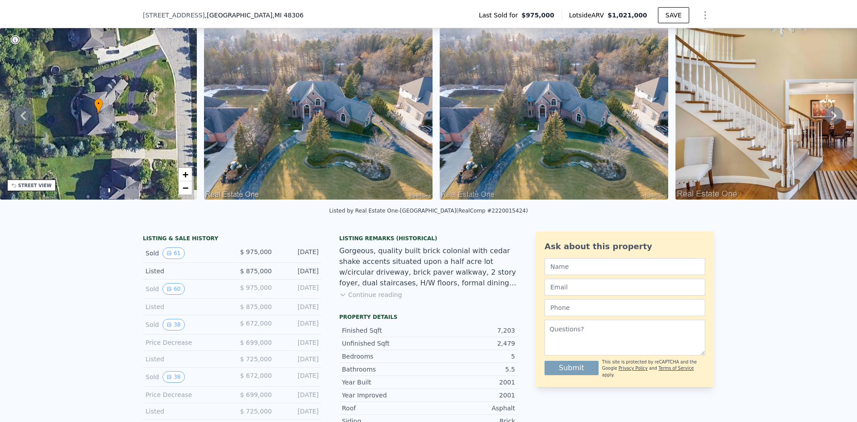
scroll to position [45, 0]
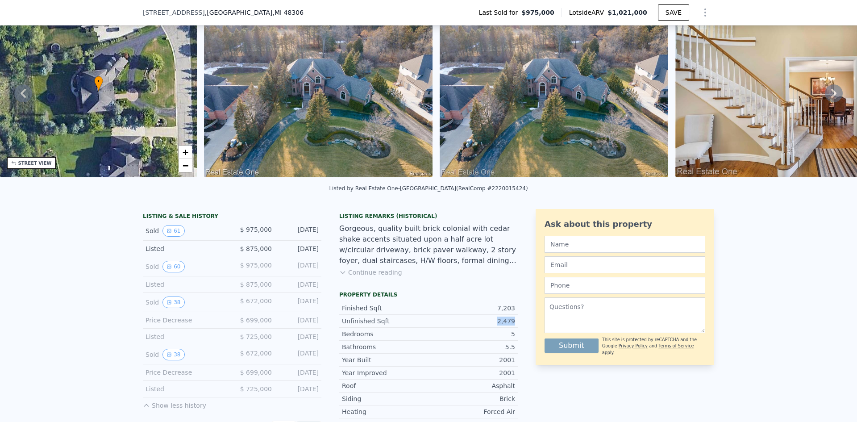
drag, startPoint x: 516, startPoint y: 329, endPoint x: 495, endPoint y: 329, distance: 21.0
click at [495, 326] on div "2,479" at bounding box center [472, 321] width 87 height 9
click at [215, 202] on div "Listed by Real Estate One-[GEOGRAPHIC_DATA] (RealComp #2220015424)" at bounding box center [428, 190] width 857 height 21
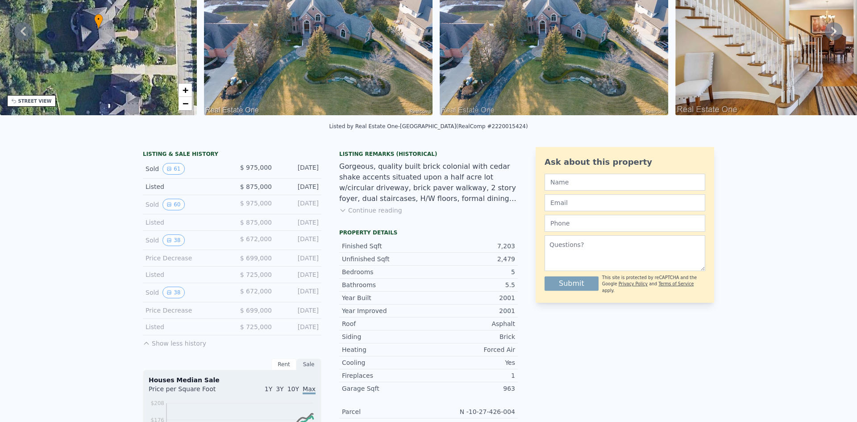
scroll to position [3, 0]
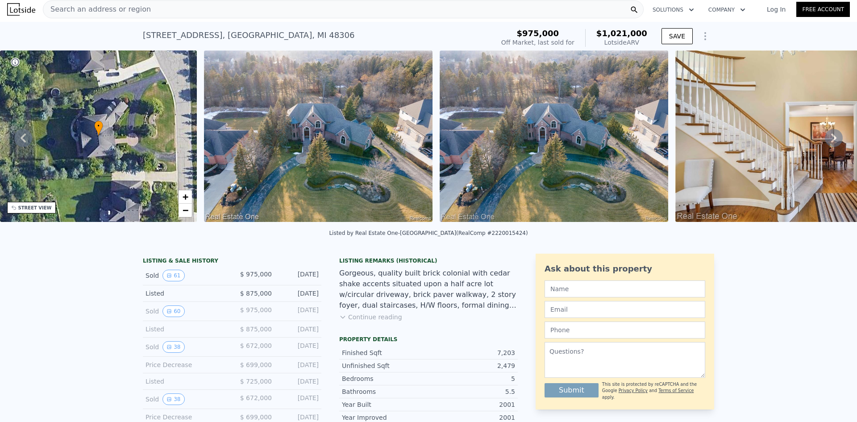
click at [235, 3] on div "Search an address or region" at bounding box center [343, 9] width 601 height 18
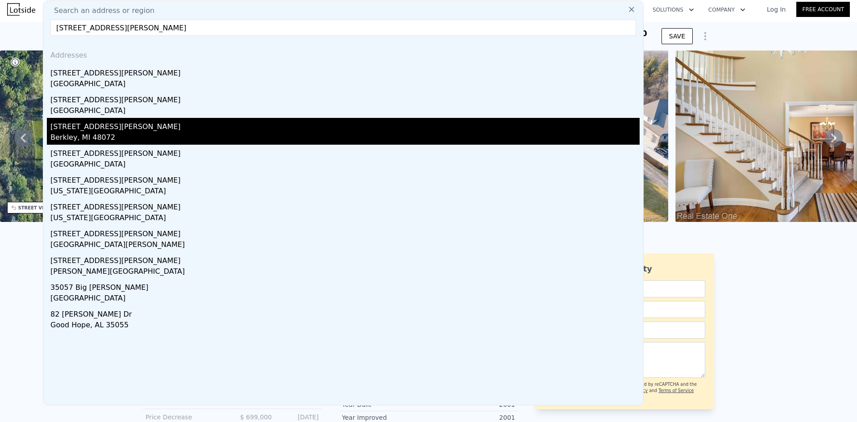
type input "[STREET_ADDRESS][PERSON_NAME]"
click at [101, 126] on div "[STREET_ADDRESS][PERSON_NAME]" at bounding box center [345, 125] width 590 height 14
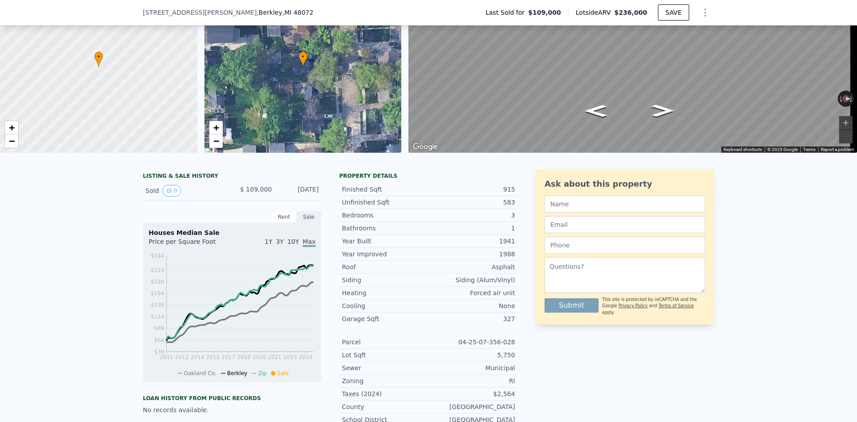
scroll to position [42, 0]
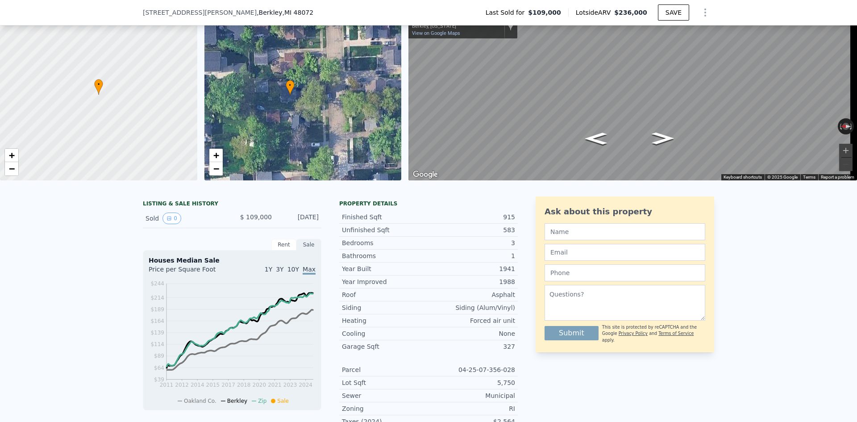
drag, startPoint x: 337, startPoint y: 122, endPoint x: 329, endPoint y: 125, distance: 8.5
click at [328, 125] on div "• + −" at bounding box center [303, 94] width 197 height 171
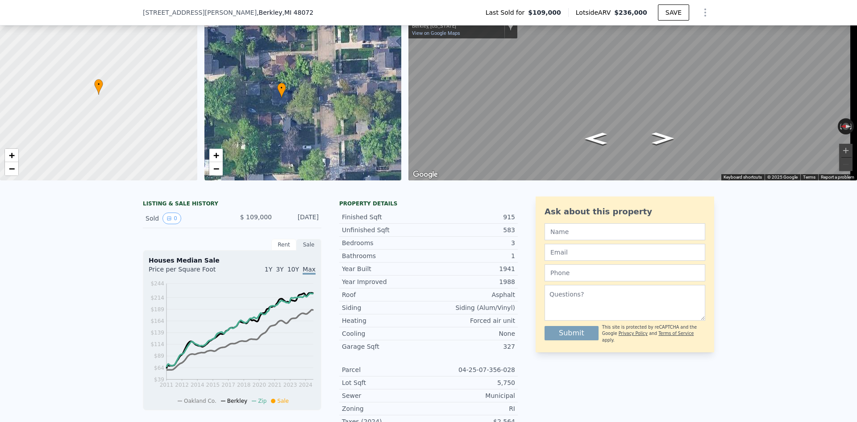
click at [370, 92] on div "• + −" at bounding box center [303, 94] width 197 height 171
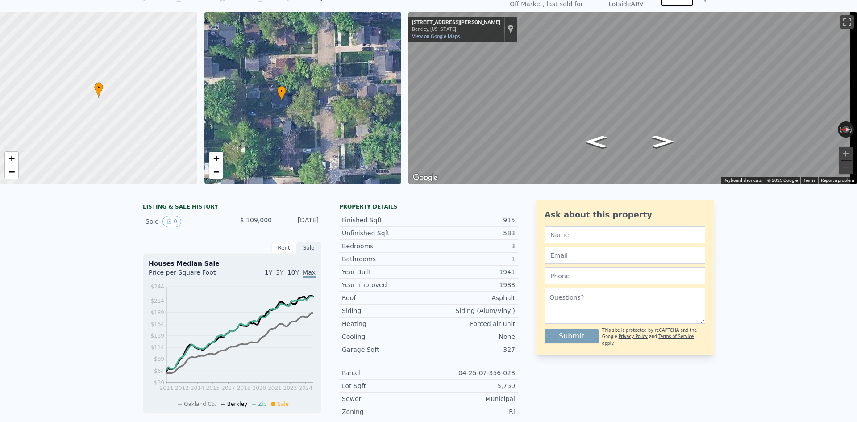
scroll to position [0, 0]
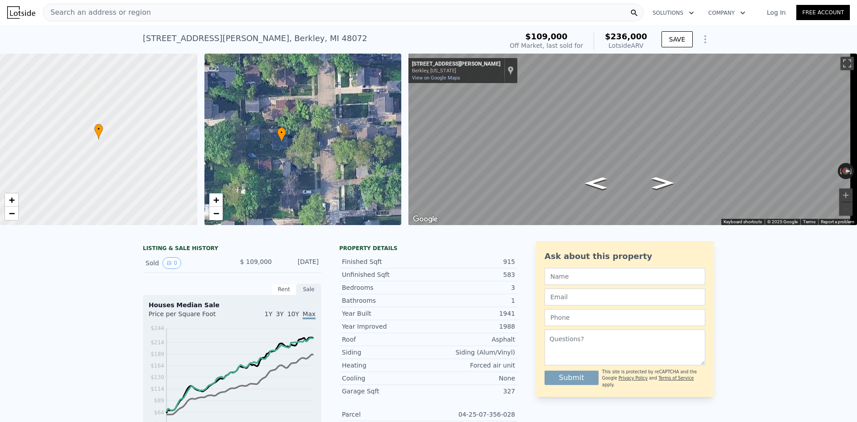
click at [121, 16] on span "Search an address or region" at bounding box center [97, 12] width 108 height 11
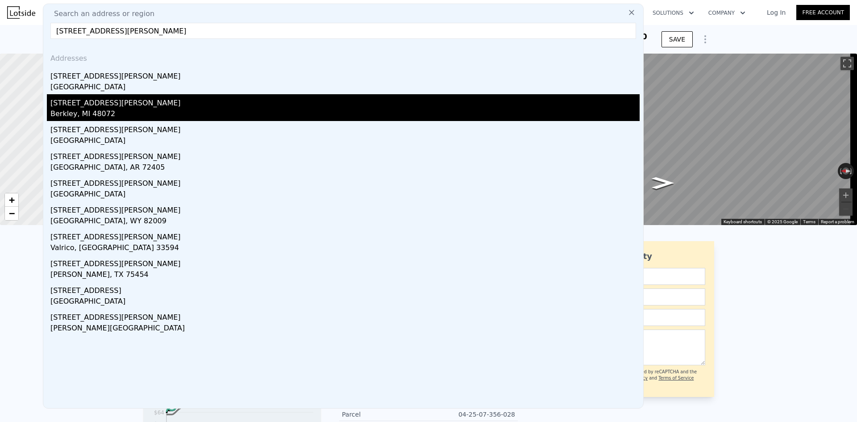
type input "[STREET_ADDRESS][PERSON_NAME]"
click at [155, 109] on div "Berkley, MI 48072" at bounding box center [345, 115] width 590 height 13
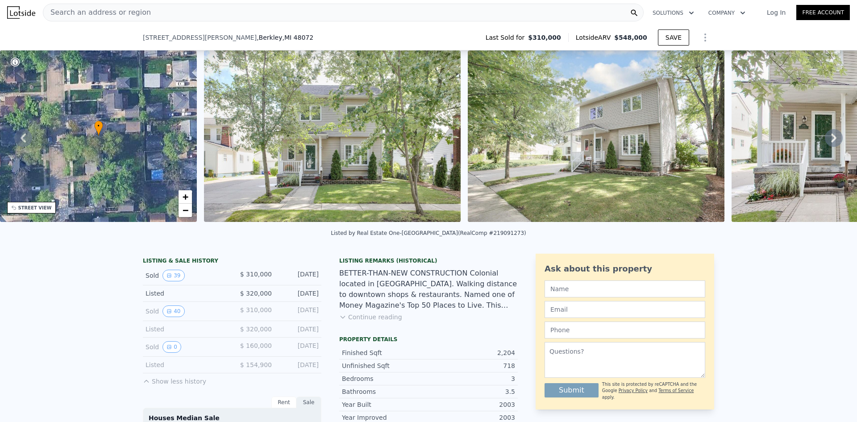
scroll to position [86, 0]
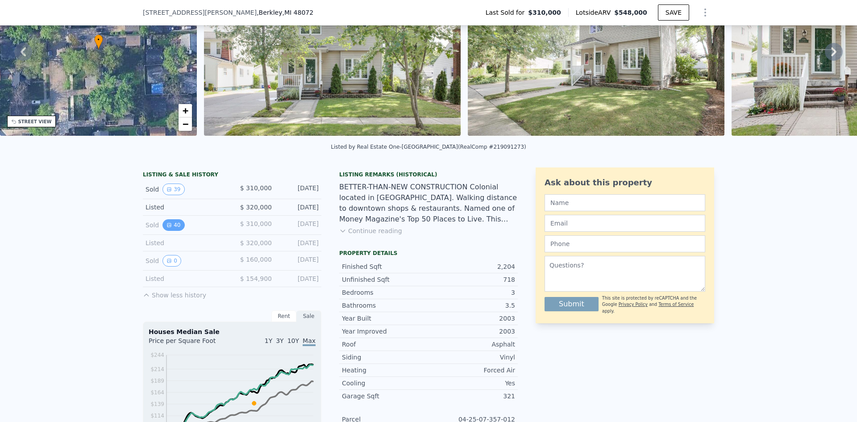
click at [171, 229] on button "40" at bounding box center [174, 225] width 22 height 12
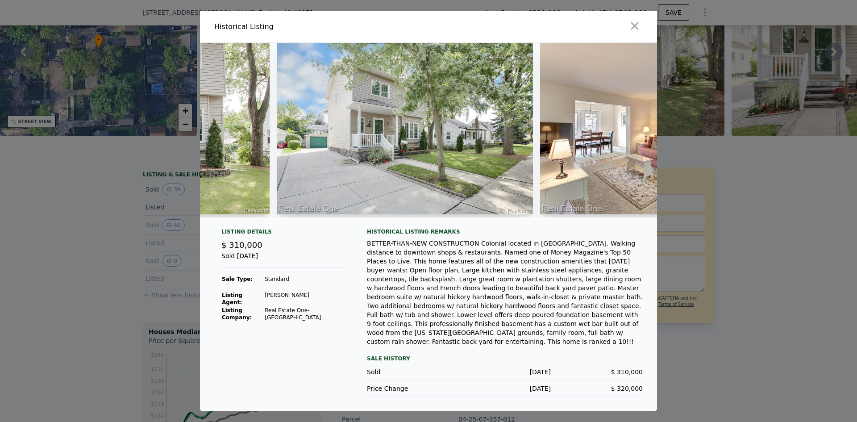
scroll to position [0, 1359]
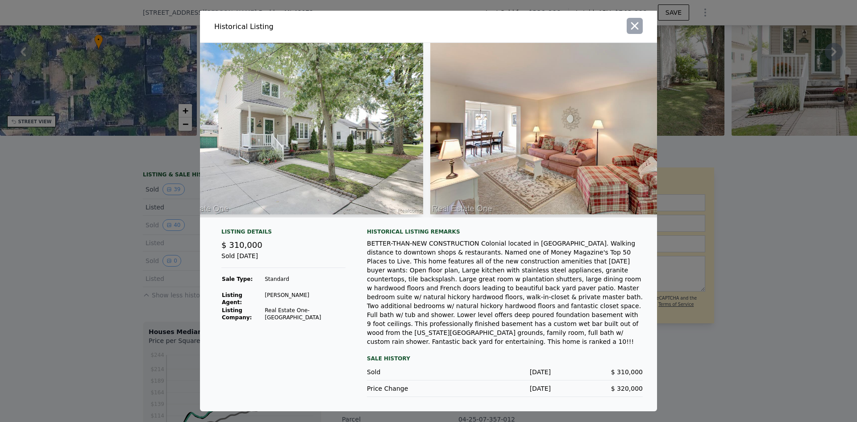
click at [636, 32] on icon "button" at bounding box center [635, 26] width 13 height 13
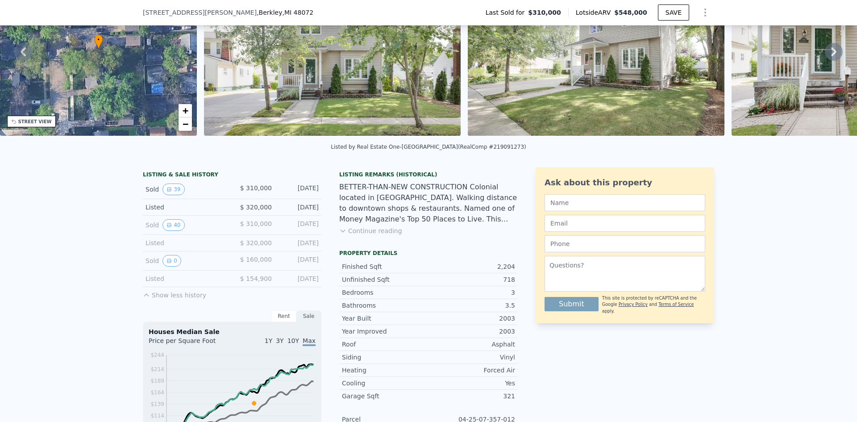
drag, startPoint x: 299, startPoint y: 267, endPoint x: 312, endPoint y: 267, distance: 12.5
click at [312, 267] on div "[DATE]" at bounding box center [299, 261] width 40 height 12
drag, startPoint x: 309, startPoint y: 225, endPoint x: 314, endPoint y: 233, distance: 9.4
click at [314, 227] on div "Sold 40 $ 310,000 [DATE]" at bounding box center [232, 225] width 179 height 19
click at [321, 251] on div "LISTING & SALE HISTORY Sold 39 $ 310,000 [DATE] Listed $ 320,000 [DATE] Sold 40…" at bounding box center [330, 401] width 375 height 468
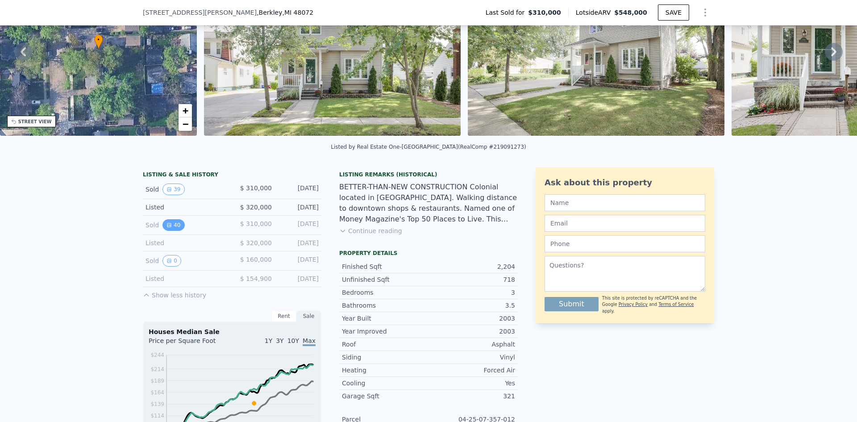
click at [167, 228] on icon "View historical data" at bounding box center [169, 224] width 5 height 5
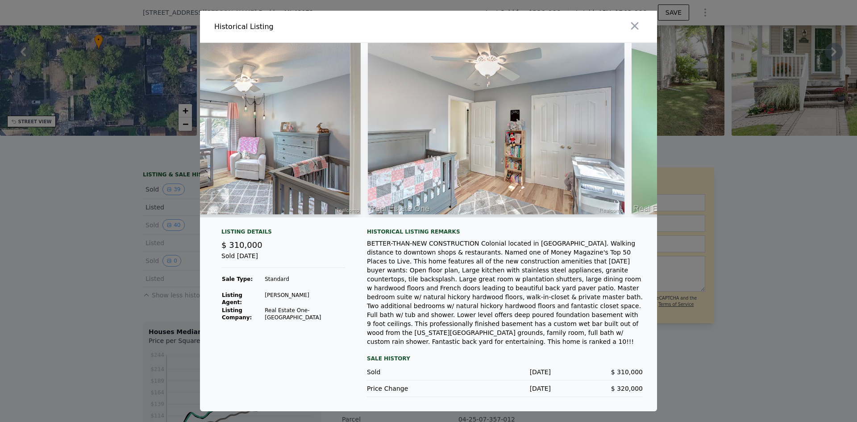
scroll to position [0, 6524]
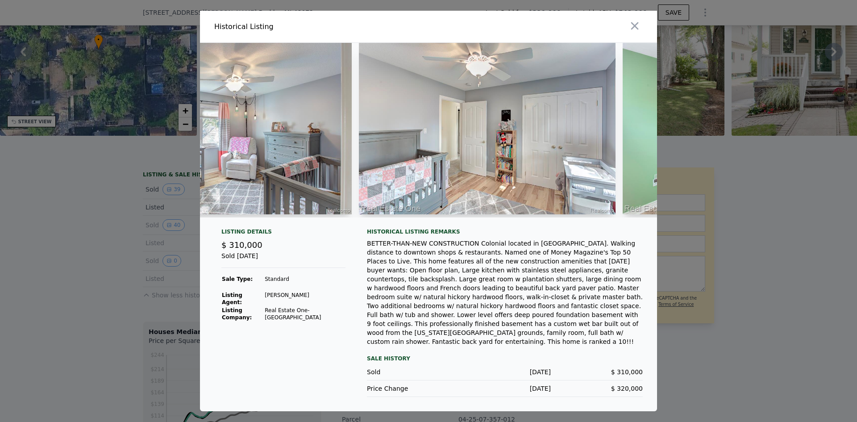
click at [639, 32] on icon "button" at bounding box center [635, 26] width 13 height 13
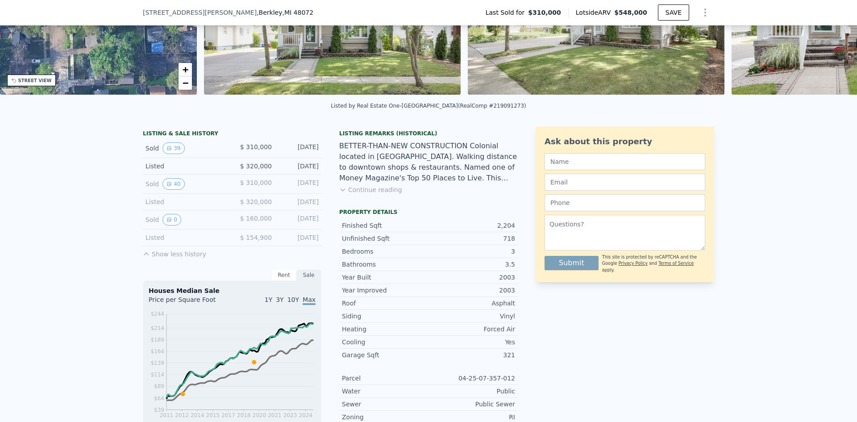
scroll to position [131, 0]
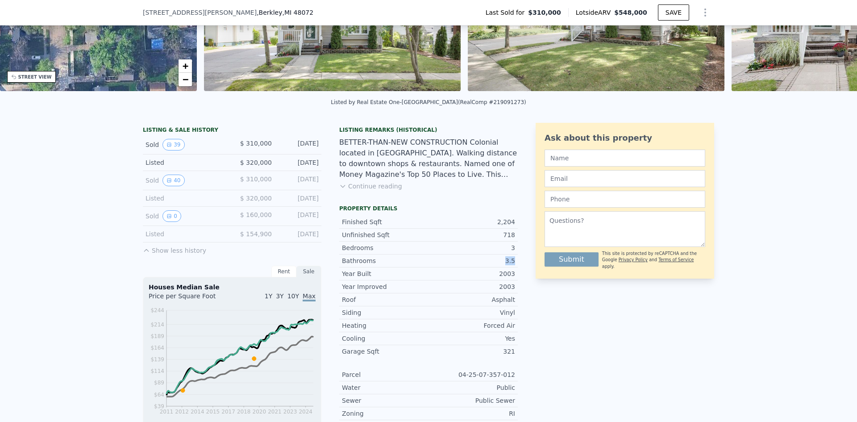
drag, startPoint x: 502, startPoint y: 263, endPoint x: 517, endPoint y: 263, distance: 14.7
click at [517, 263] on div "LISTING & SALE HISTORY Sold 39 $ 310,000 [DATE] Listed $ 320,000 [DATE] Sold 40…" at bounding box center [429, 357] width 572 height 468
click at [516, 257] on div "LISTING & SALE HISTORY Sold 39 $ 310,000 [DATE] Listed $ 320,000 [DATE] Sold 40…" at bounding box center [429, 357] width 572 height 468
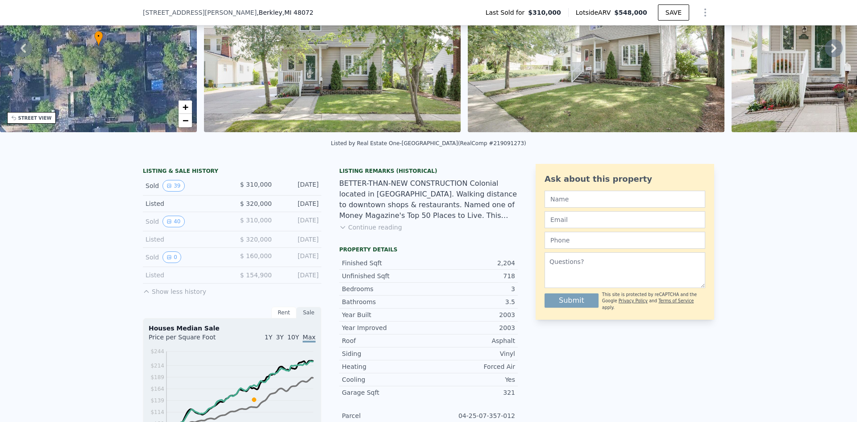
scroll to position [86, 0]
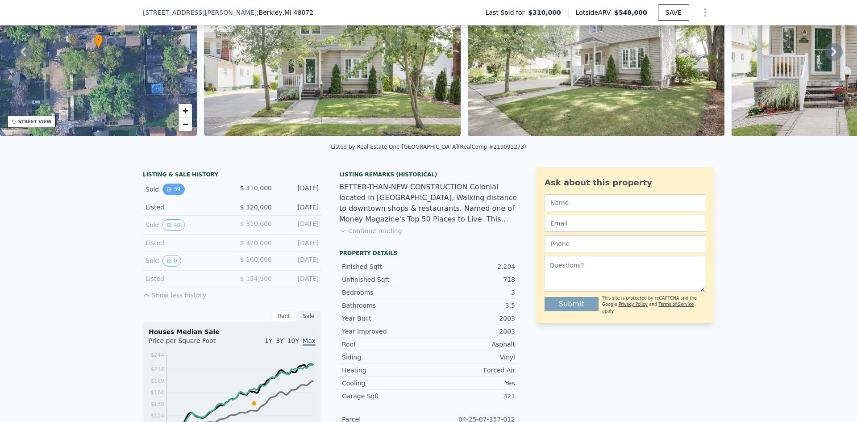
click at [170, 195] on button "39" at bounding box center [174, 190] width 22 height 12
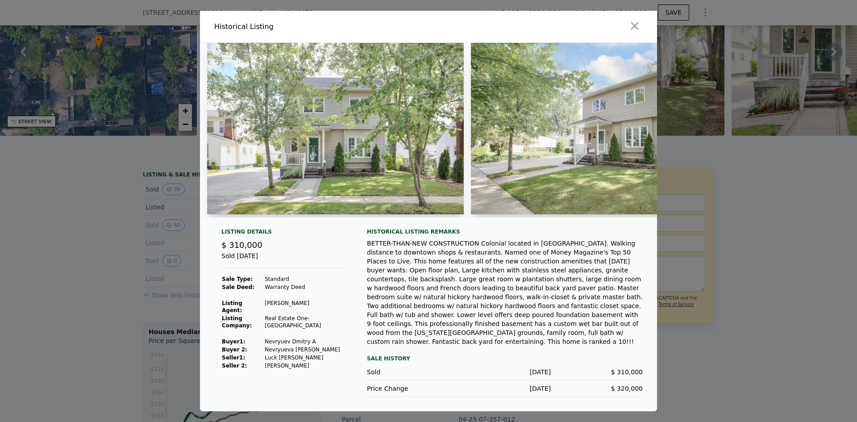
scroll to position [0, 562]
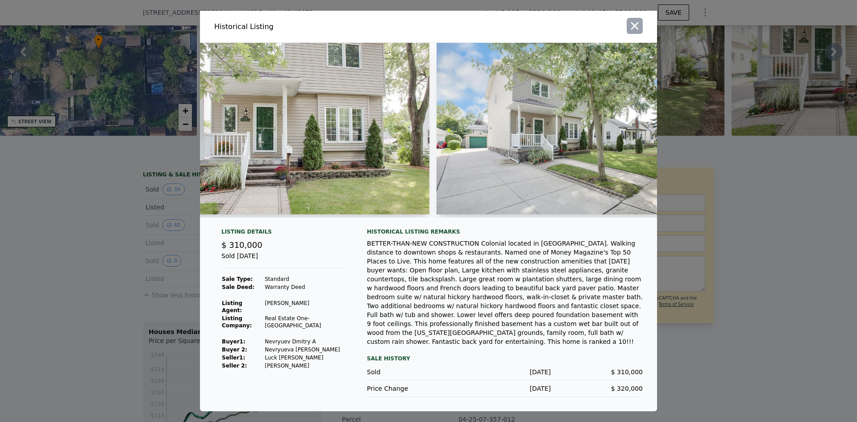
click at [630, 32] on icon "button" at bounding box center [635, 26] width 13 height 13
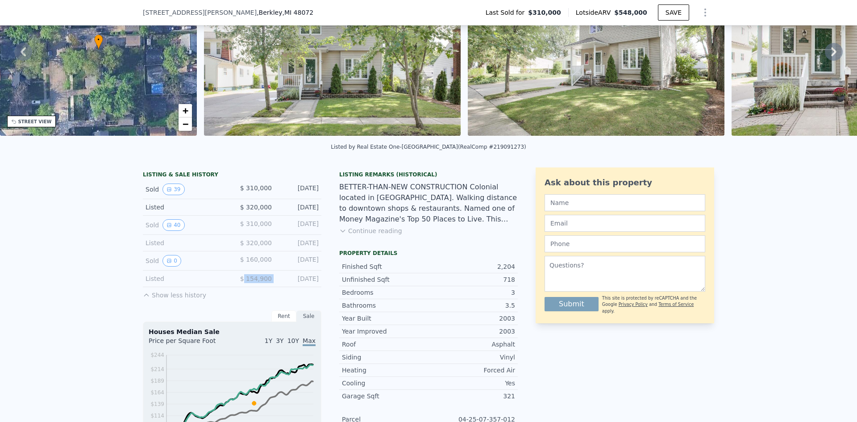
drag, startPoint x: 244, startPoint y: 284, endPoint x: 280, endPoint y: 285, distance: 36.6
click at [281, 285] on div "Listed $ 154,900 [DATE]" at bounding box center [232, 279] width 179 height 17
click at [279, 283] on div "[DATE]" at bounding box center [299, 278] width 40 height 9
drag, startPoint x: 275, startPoint y: 287, endPoint x: 230, endPoint y: 287, distance: 45.6
click at [230, 287] on div "Listed $ 154,900 [DATE]" at bounding box center [232, 279] width 179 height 17
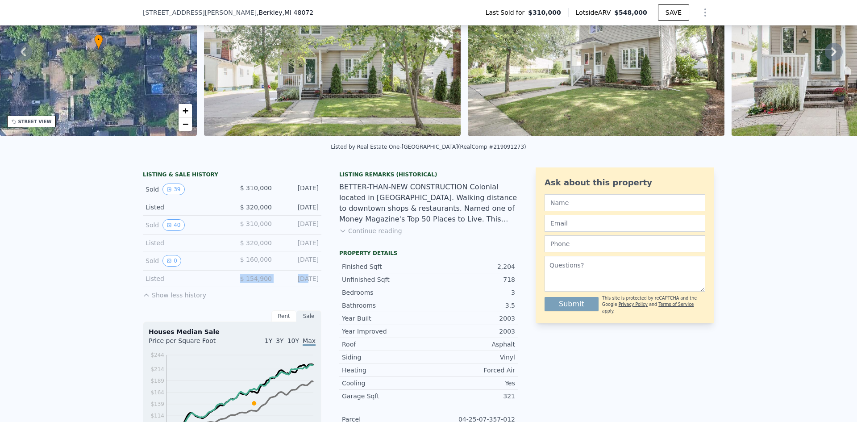
click at [241, 283] on div "$ 154,900" at bounding box center [252, 278] width 40 height 9
drag, startPoint x: 280, startPoint y: 267, endPoint x: 258, endPoint y: 268, distance: 22.8
click at [258, 263] on span "$ 160,000" at bounding box center [256, 259] width 32 height 7
click at [258, 271] on div "Sold 0 $ 160,000 [DATE]" at bounding box center [232, 260] width 179 height 19
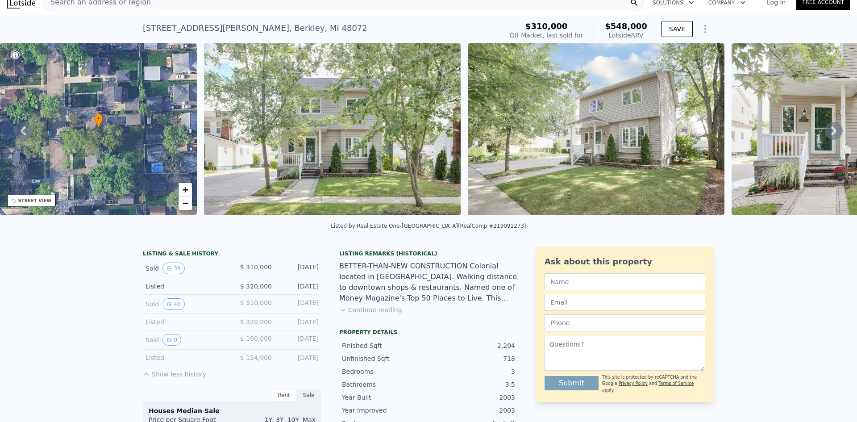
scroll to position [3, 0]
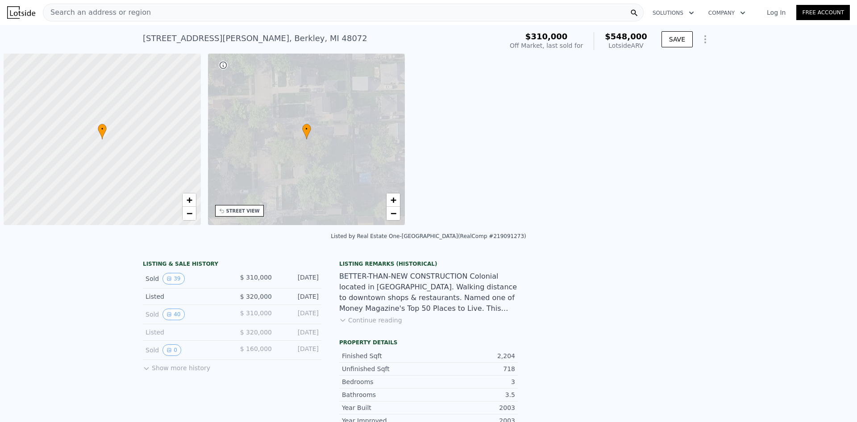
click at [139, 10] on div "Search an address or region" at bounding box center [343, 13] width 601 height 18
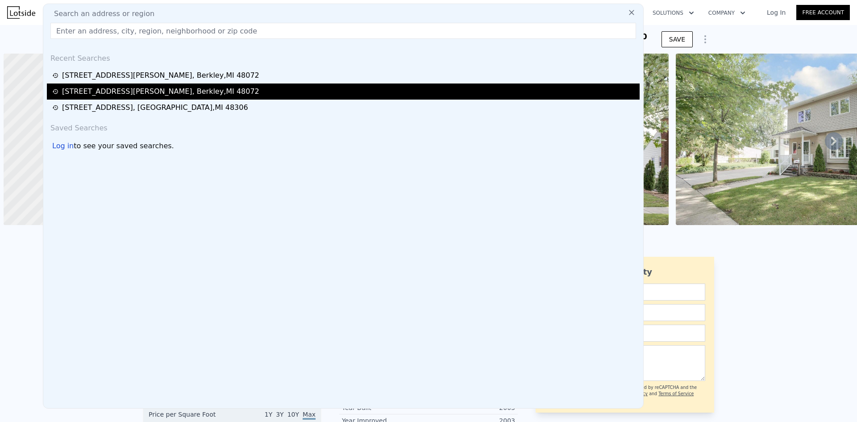
scroll to position [0, 4]
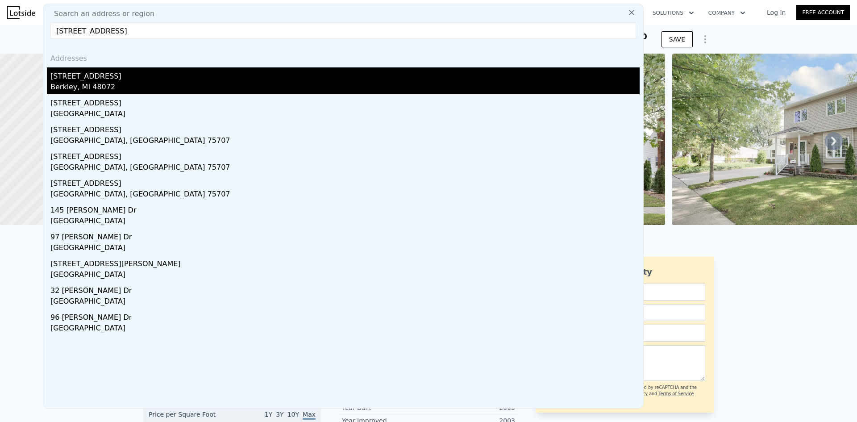
type input "[STREET_ADDRESS]"
click at [205, 77] on div "[STREET_ADDRESS]" at bounding box center [345, 74] width 590 height 14
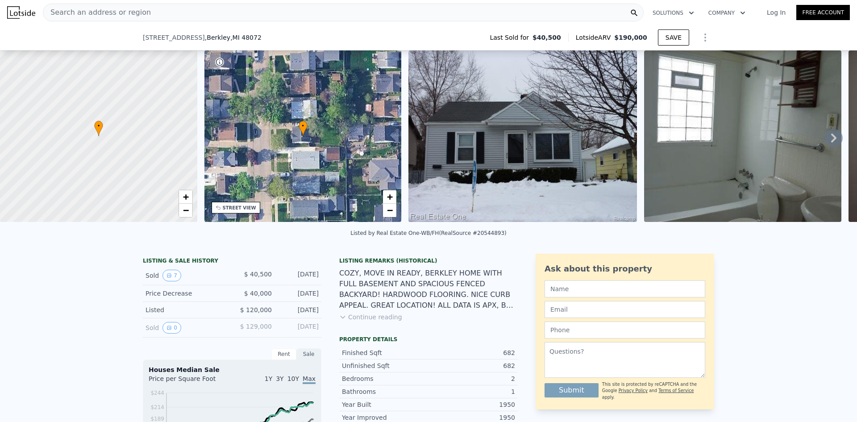
scroll to position [42, 0]
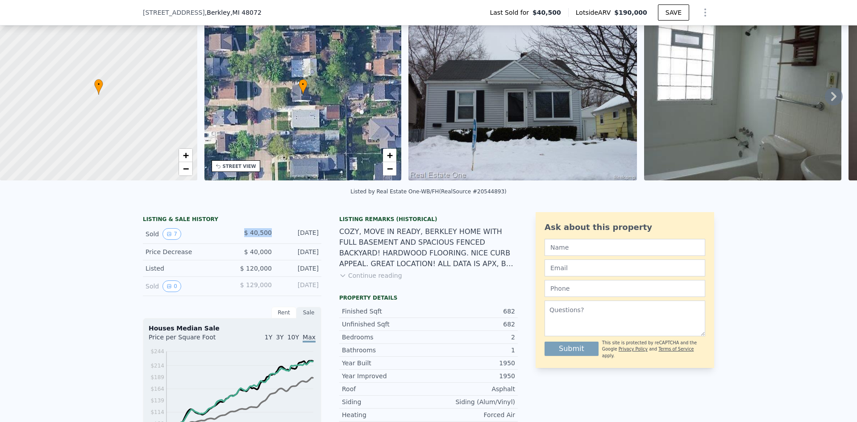
drag, startPoint x: 269, startPoint y: 239, endPoint x: 237, endPoint y: 240, distance: 31.7
click at [237, 240] on div "Sold 7 $ 40,500 Aug 22, 2011" at bounding box center [232, 234] width 179 height 19
click at [235, 236] on div "$ 40,500" at bounding box center [252, 234] width 40 height 12
drag, startPoint x: 501, startPoint y: 316, endPoint x: 514, endPoint y: 319, distance: 13.2
click at [514, 318] on div "Finished Sqft 682" at bounding box center [428, 311] width 179 height 13
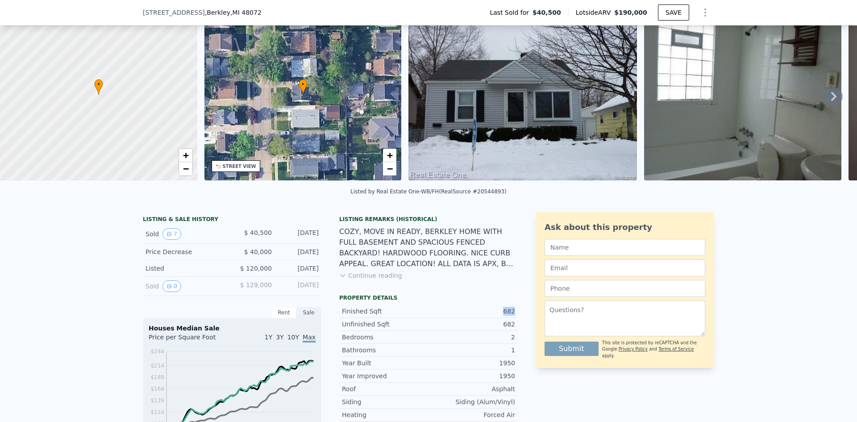
click at [515, 319] on div "LISTING & SALE HISTORY Sold 7 $ 40,500 Aug 22, 2011 Price Decrease $ 40,000 Aug…" at bounding box center [429, 383] width 572 height 343
click at [825, 98] on icon at bounding box center [834, 97] width 18 height 18
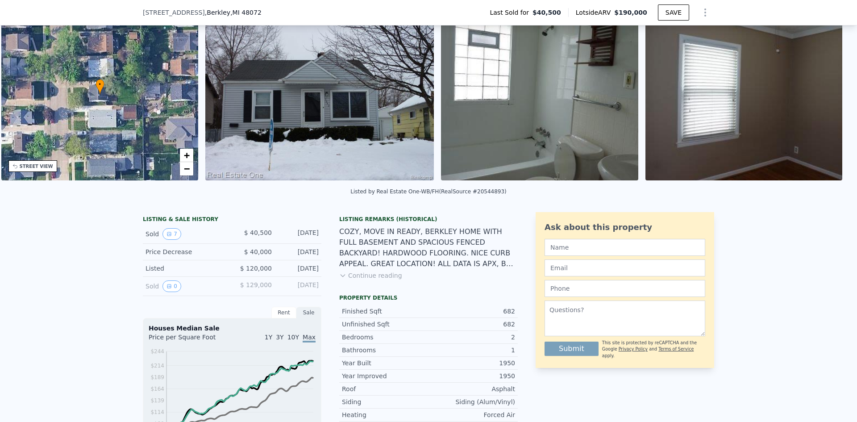
scroll to position [0, 208]
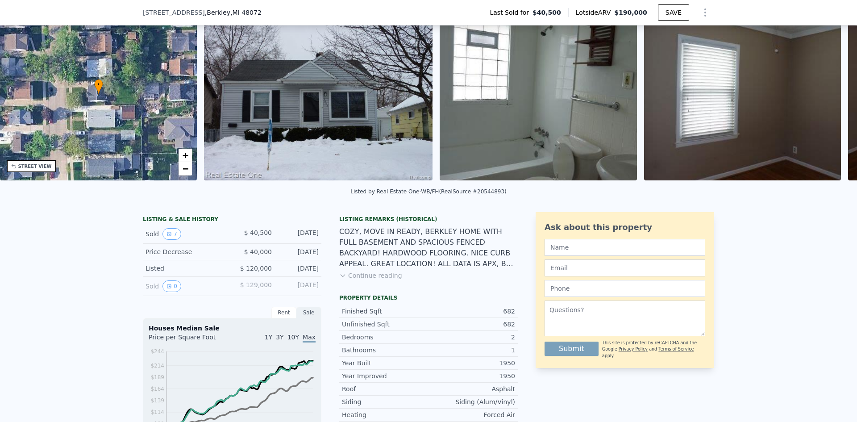
click at [821, 98] on img at bounding box center [742, 94] width 197 height 171
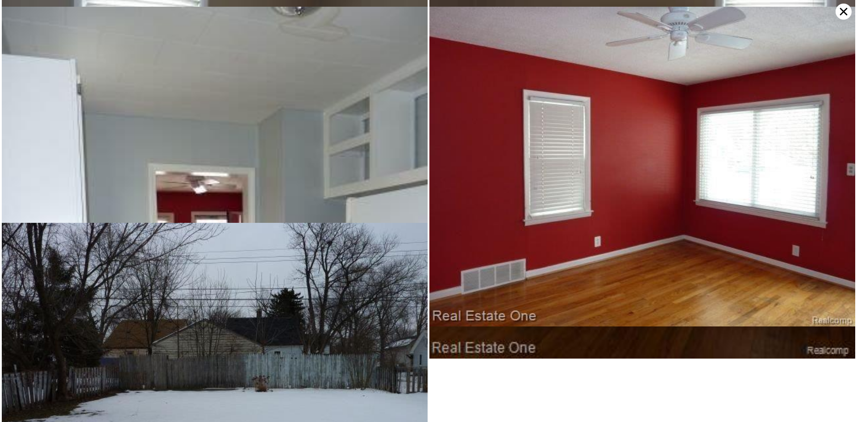
scroll to position [432, 0]
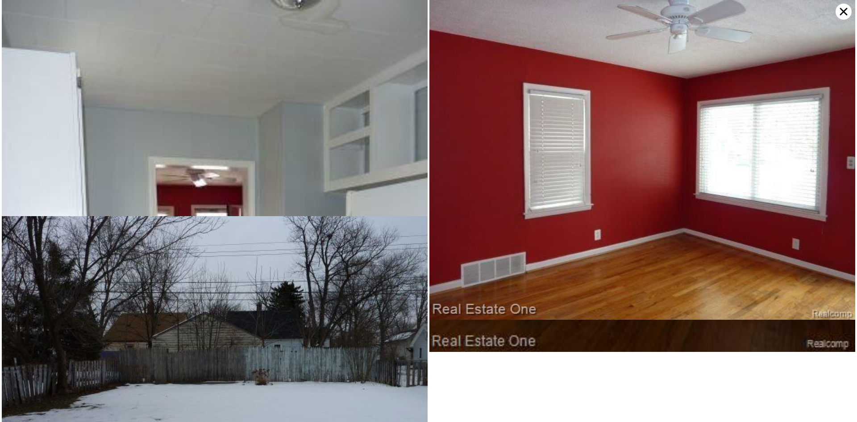
click at [841, 7] on icon at bounding box center [844, 12] width 16 height 16
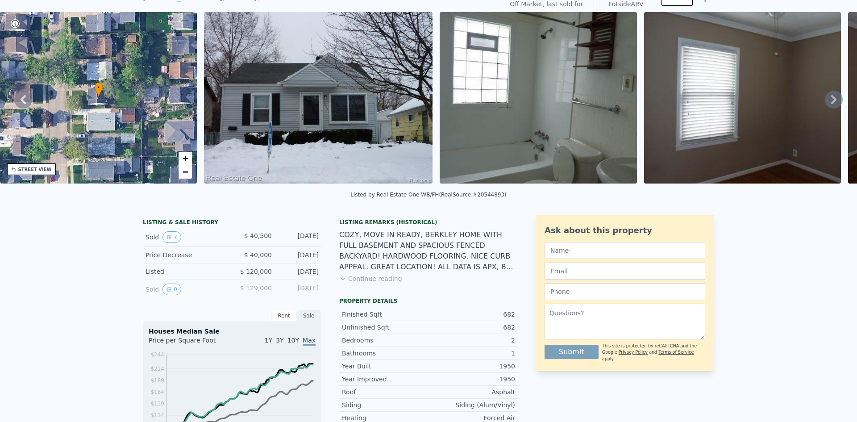
scroll to position [0, 0]
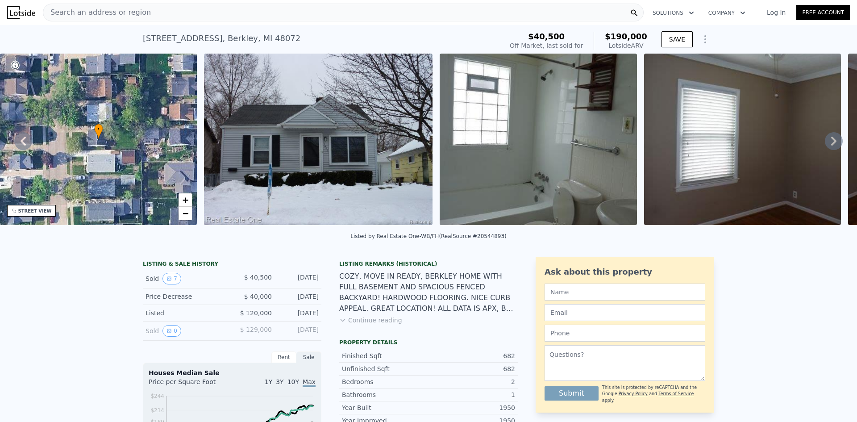
click at [830, 141] on icon at bounding box center [834, 141] width 18 height 18
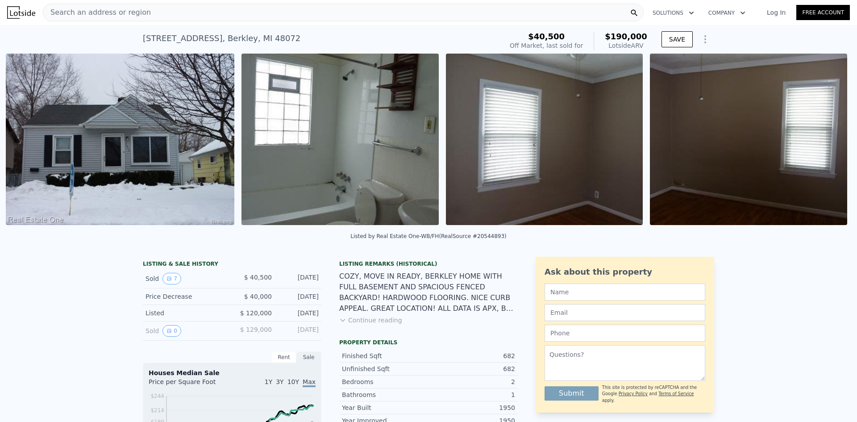
scroll to position [0, 409]
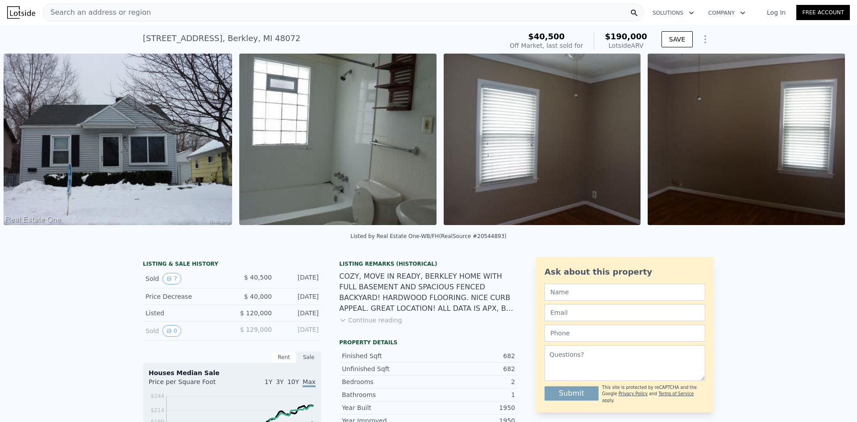
click at [824, 144] on img at bounding box center [746, 139] width 197 height 171
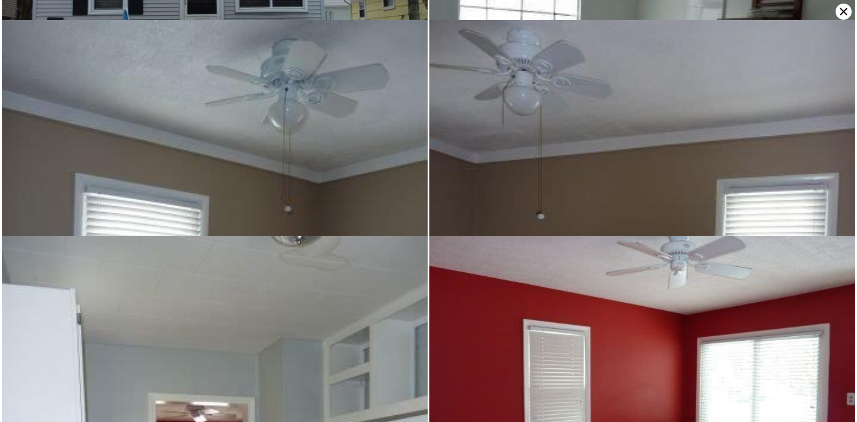
scroll to position [216, 0]
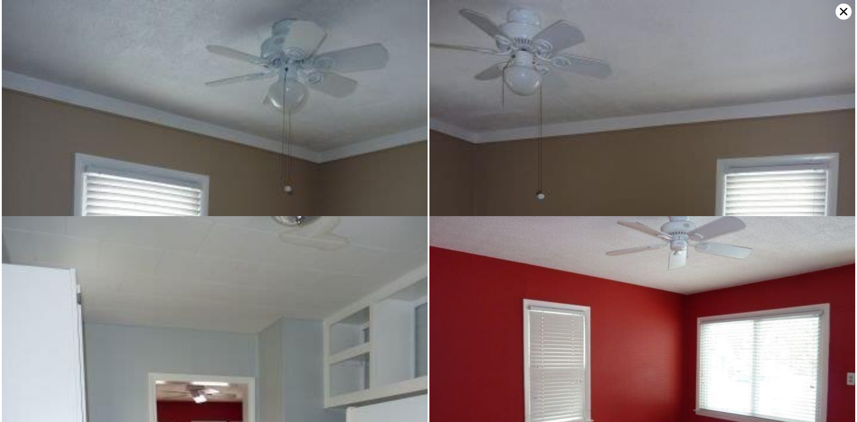
click at [841, 14] on icon at bounding box center [844, 12] width 16 height 16
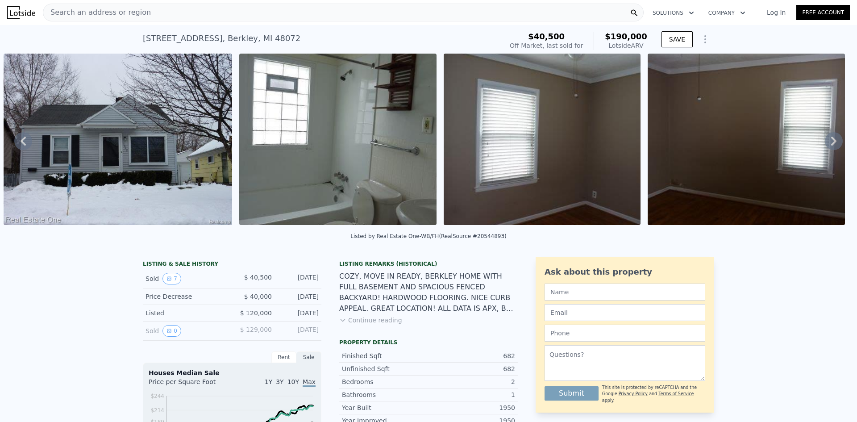
click at [827, 143] on icon at bounding box center [834, 141] width 18 height 18
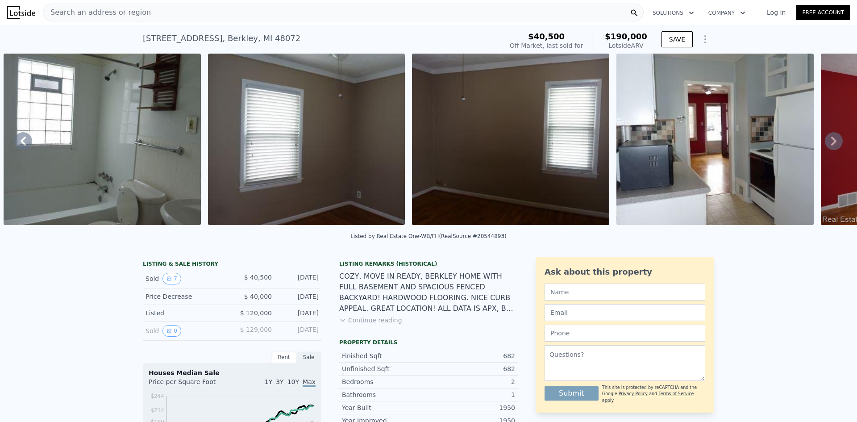
click at [825, 145] on icon at bounding box center [834, 141] width 18 height 18
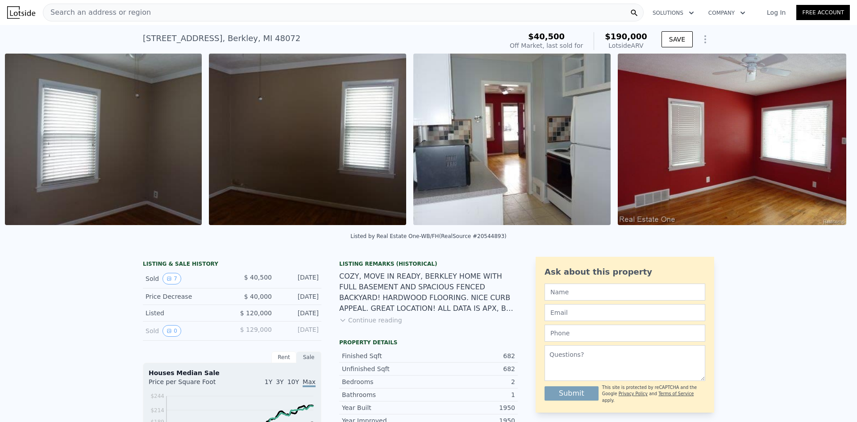
scroll to position [0, 849]
